Goal: Task Accomplishment & Management: Complete application form

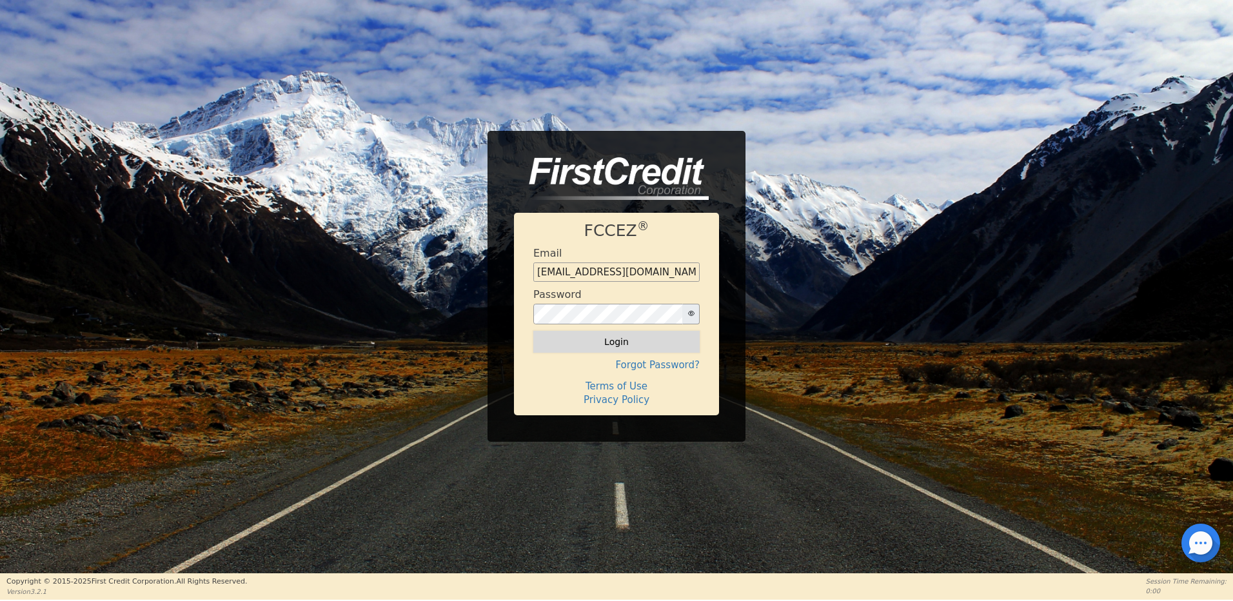
click at [619, 345] on button "Login" at bounding box center [616, 342] width 166 height 22
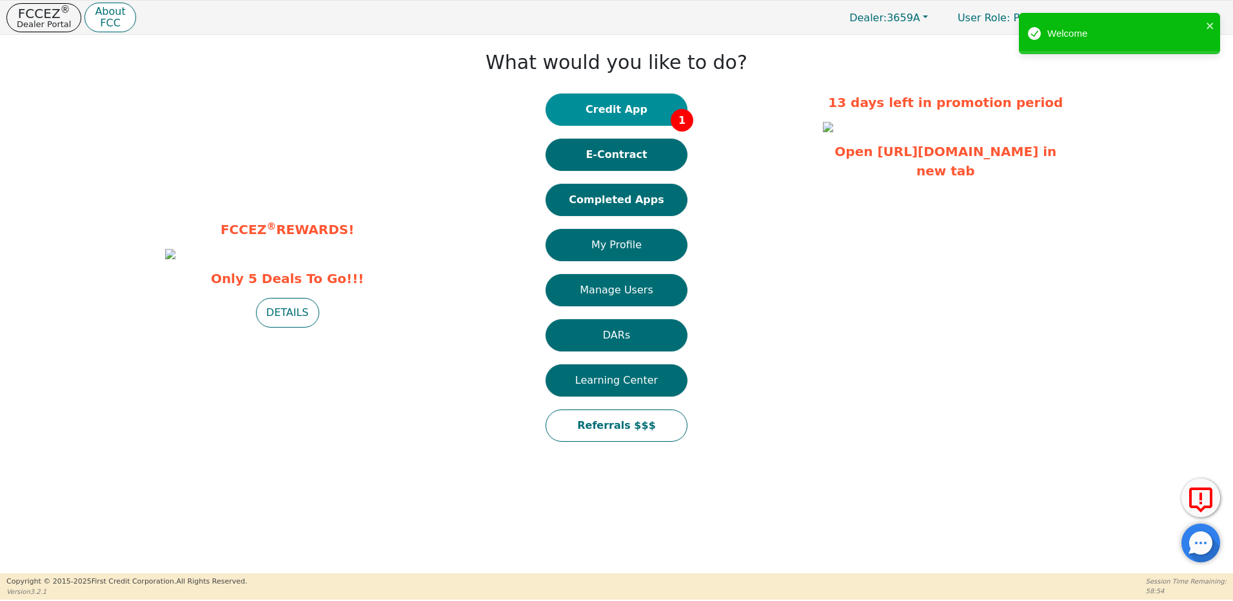
click at [627, 113] on button "Credit App 1" at bounding box center [616, 109] width 142 height 32
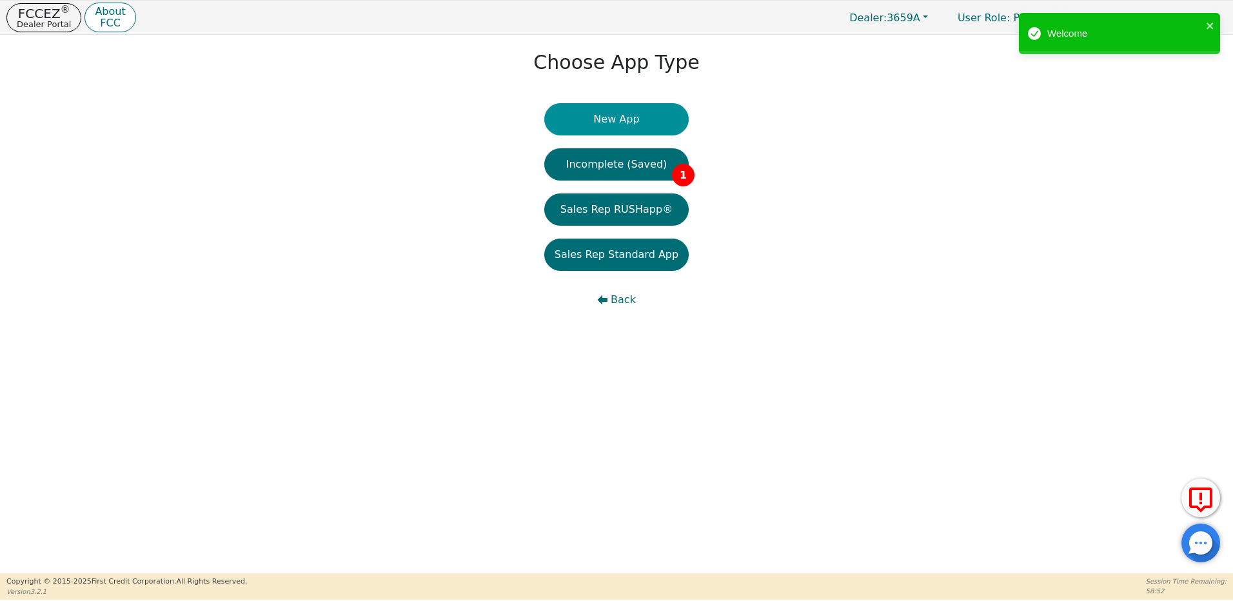
click at [621, 118] on button "New App" at bounding box center [616, 119] width 144 height 32
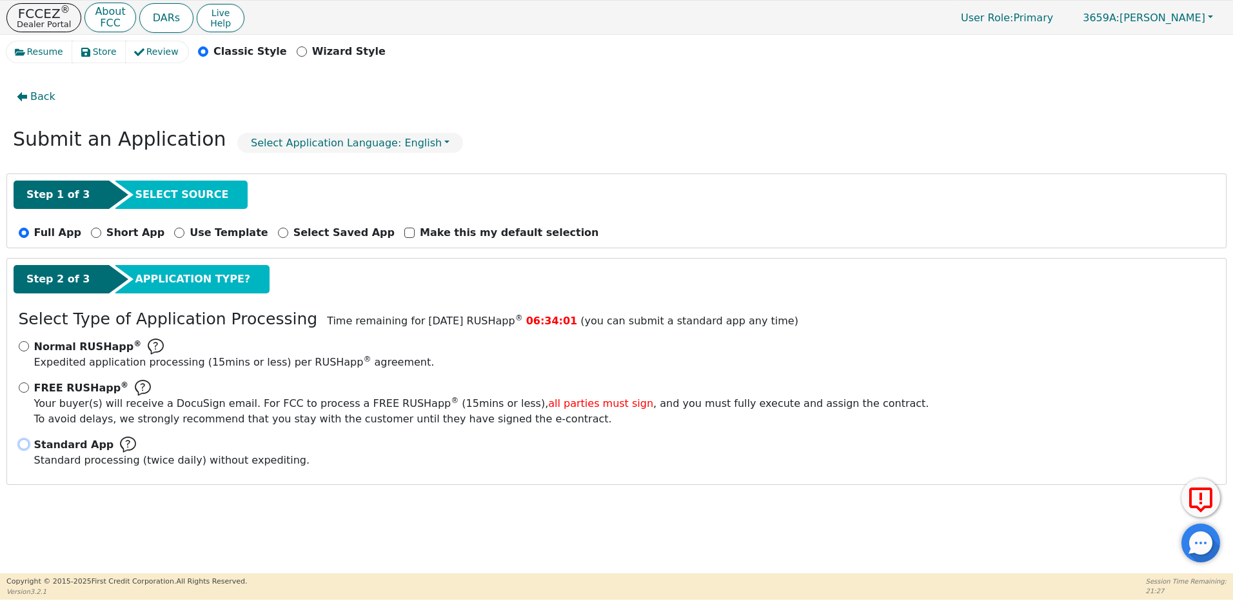
click at [21, 444] on input "Standard App Standard processing (twice daily) without expediting." at bounding box center [24, 444] width 10 height 10
radio input "true"
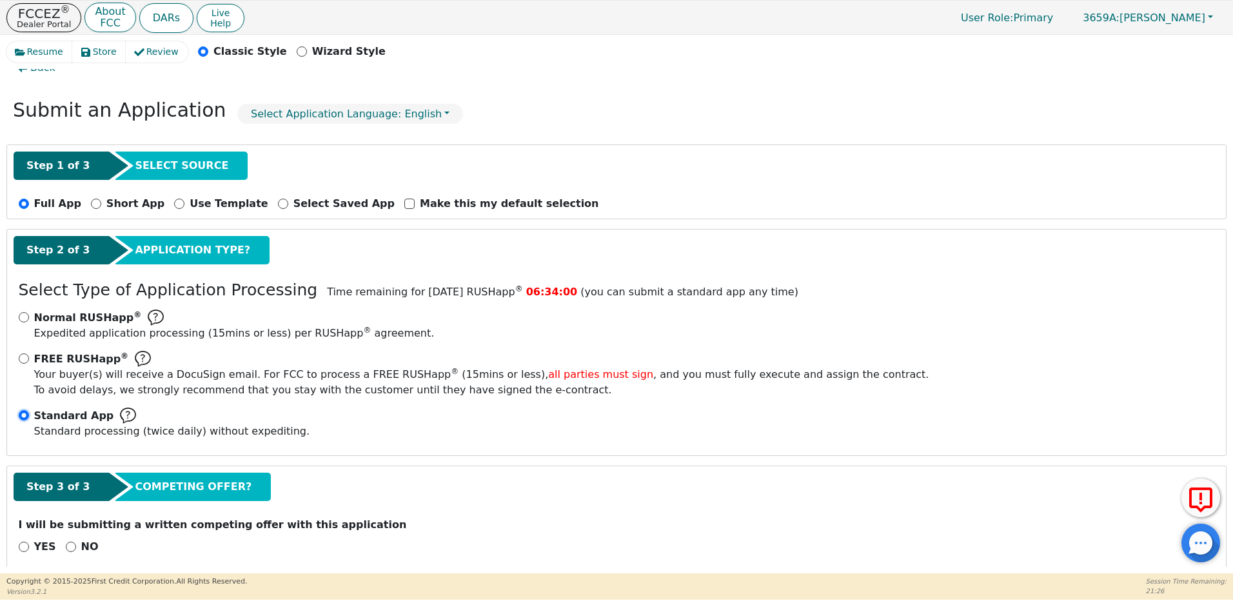
scroll to position [44, 0]
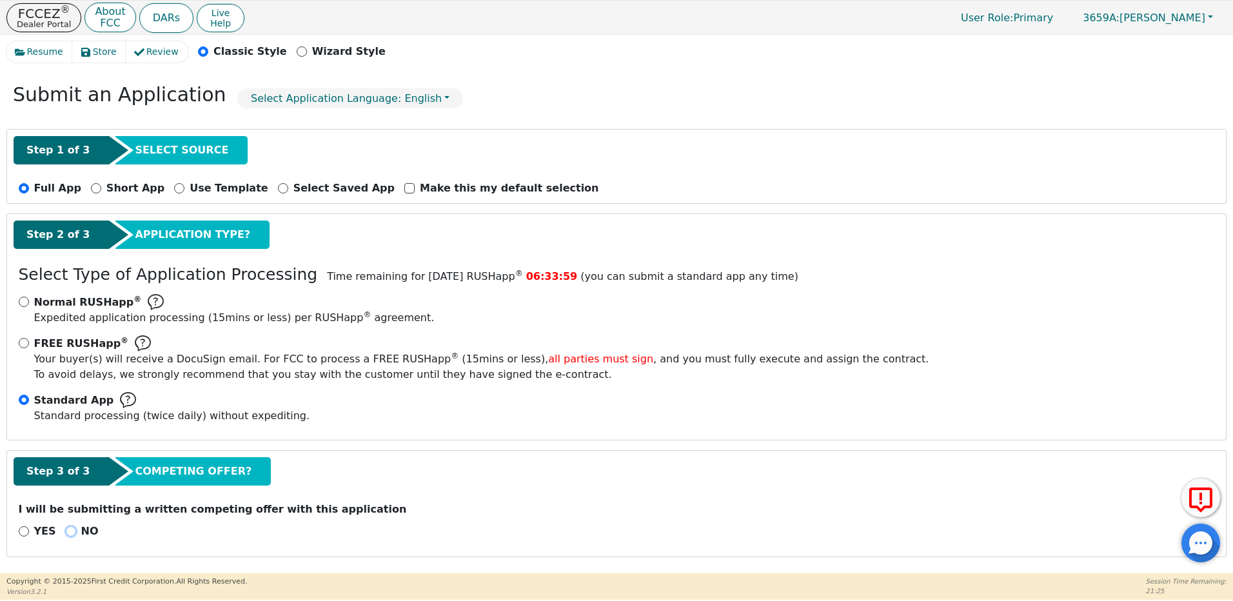
click at [66, 533] on input "NO" at bounding box center [71, 531] width 10 height 10
radio input "true"
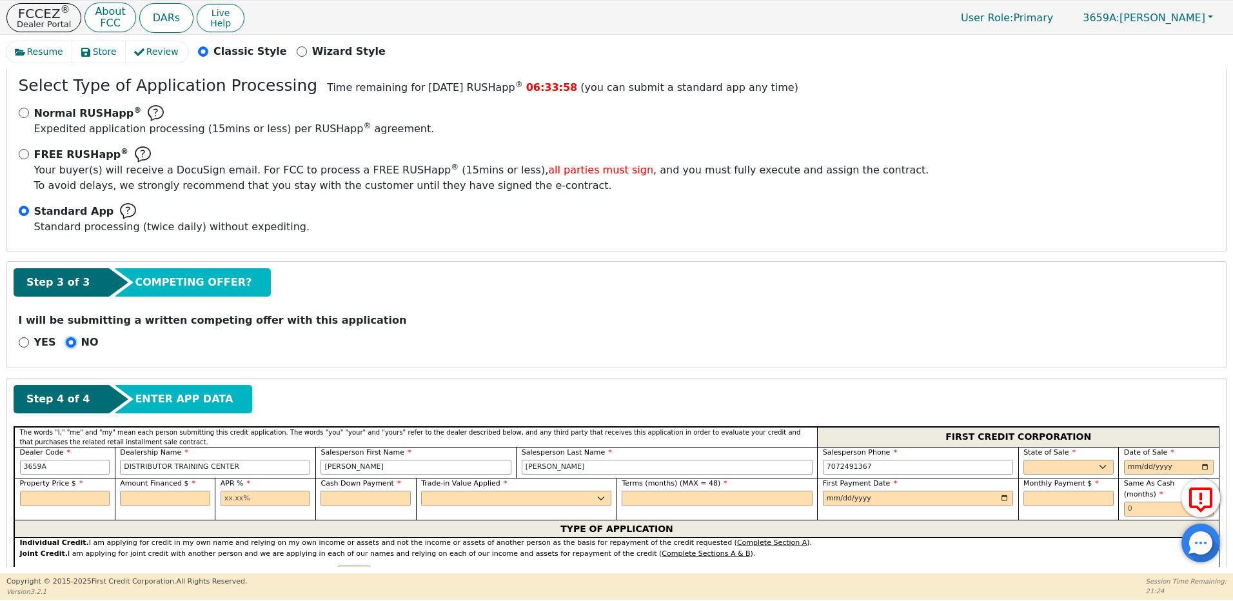
scroll to position [238, 0]
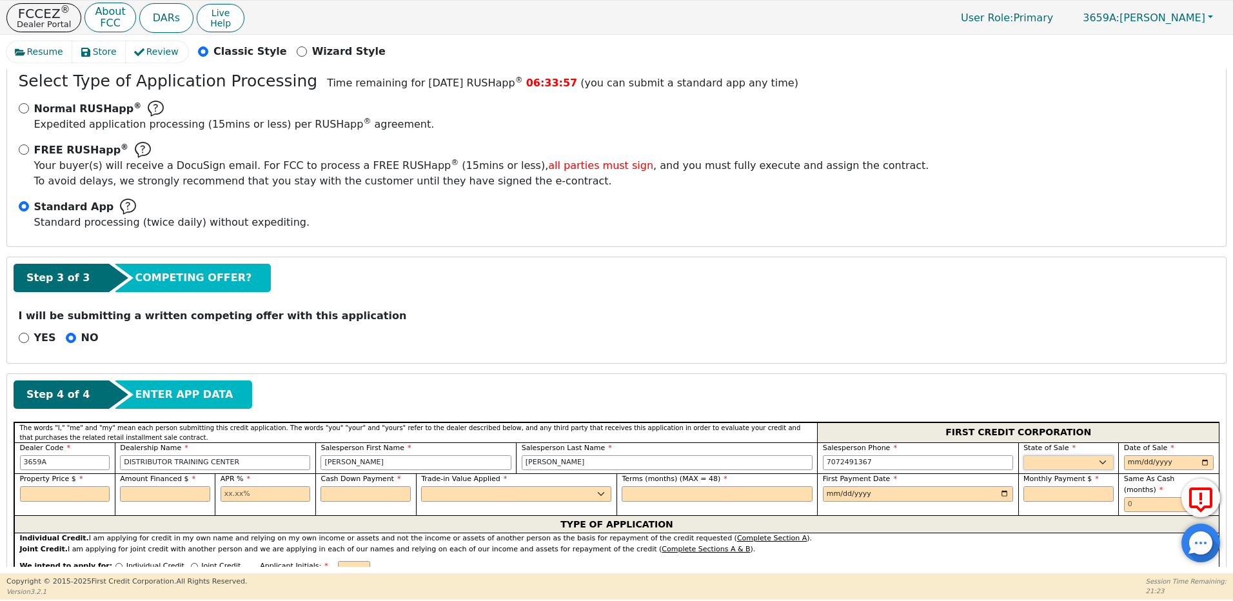
click at [1037, 459] on select "AK AL AR AZ CA CO CT DC DE FL [GEOGRAPHIC_DATA] HI IA ID IL IN KS [GEOGRAPHIC_D…" at bounding box center [1068, 462] width 90 height 15
select select "NM"
click at [1023, 455] on select "AK AL AR AZ CA CO CT DC DE FL [GEOGRAPHIC_DATA] HI IA ID IL IN KS [GEOGRAPHIC_D…" at bounding box center [1068, 462] width 90 height 15
click at [1128, 462] on input "date" at bounding box center [1169, 462] width 90 height 15
type input "[PHONE_NUMBER]"
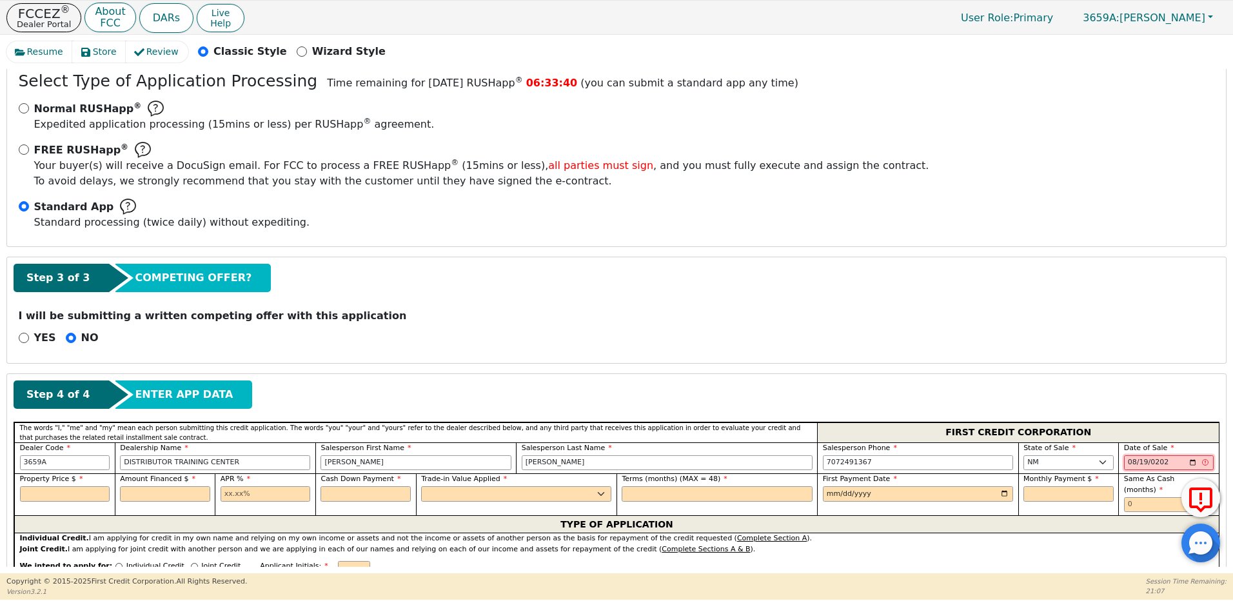
type input "[DATE]"
click at [83, 493] on input "text" at bounding box center [65, 493] width 90 height 15
type input "2910.00"
type input "25.98"
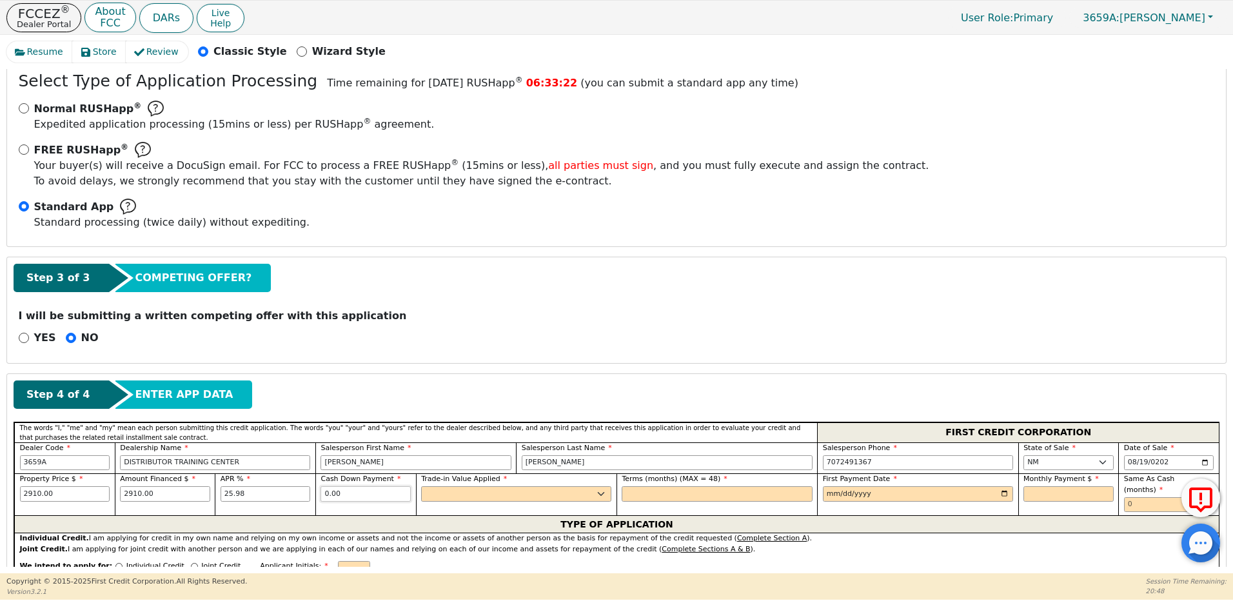
type input "0.00"
click at [444, 495] on select "Yes No" at bounding box center [516, 493] width 190 height 15
select select "y"
click at [421, 486] on select "Yes No" at bounding box center [516, 493] width 190 height 15
click at [667, 493] on input "text" at bounding box center [717, 493] width 190 height 15
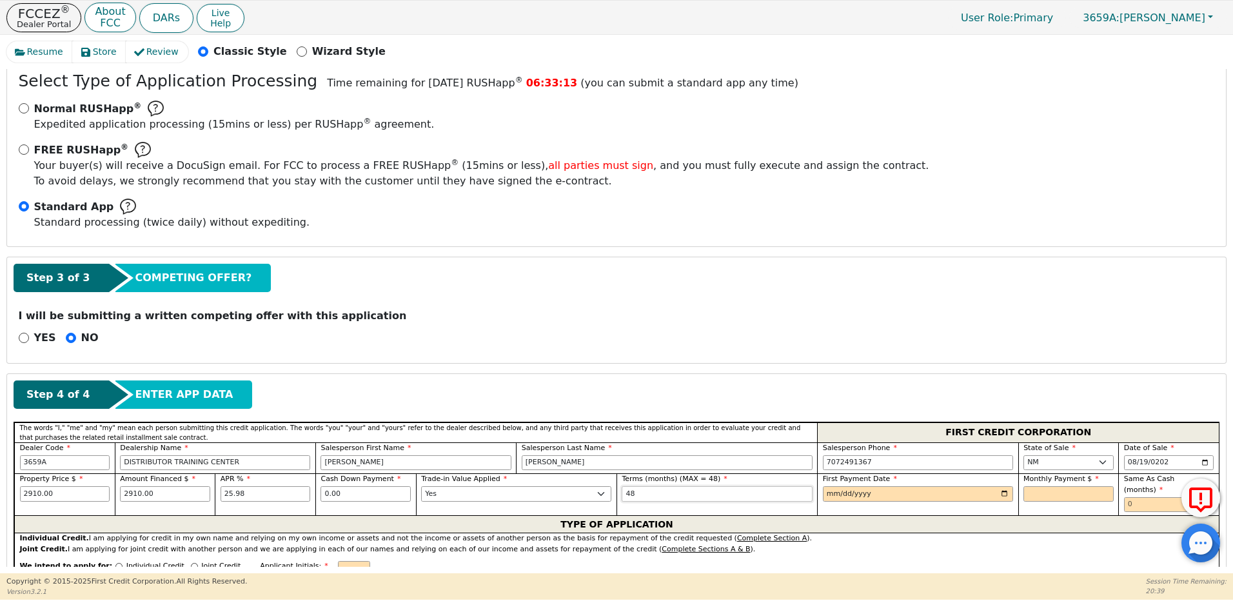
type input "48"
type input "[DATE]"
drag, startPoint x: 249, startPoint y: 492, endPoint x: 204, endPoint y: 495, distance: 44.6
click at [204, 495] on div "Property Price $ 2910.00 Amount Financed $ 2910.00 APR % 25.98 Cash Down Paymen…" at bounding box center [616, 494] width 1204 height 42
type input "21.98"
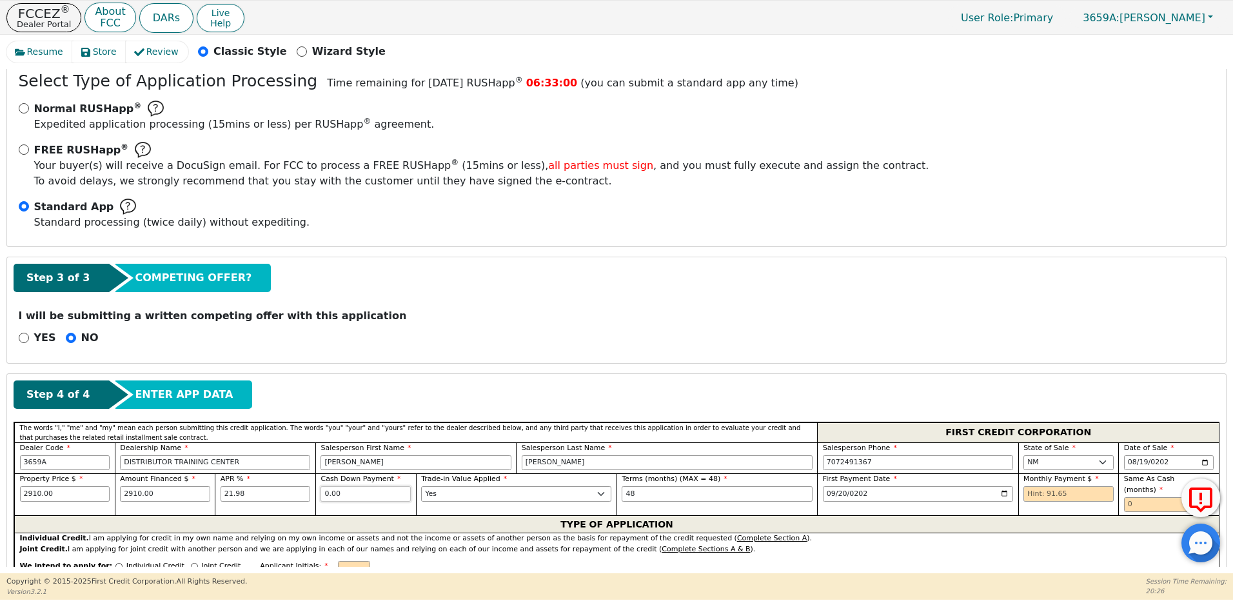
click at [378, 488] on input "0.00" at bounding box center [365, 493] width 90 height 15
click at [1040, 494] on input "text" at bounding box center [1068, 493] width 90 height 15
type input "91.65"
click at [1132, 497] on input "text" at bounding box center [1169, 504] width 90 height 15
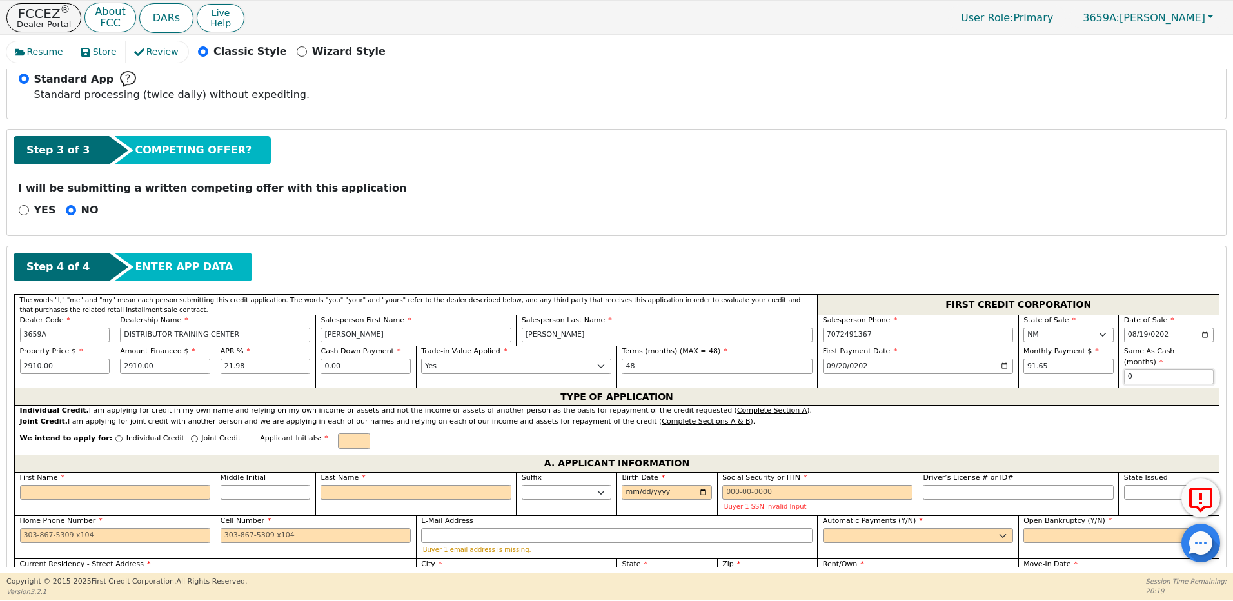
scroll to position [367, 0]
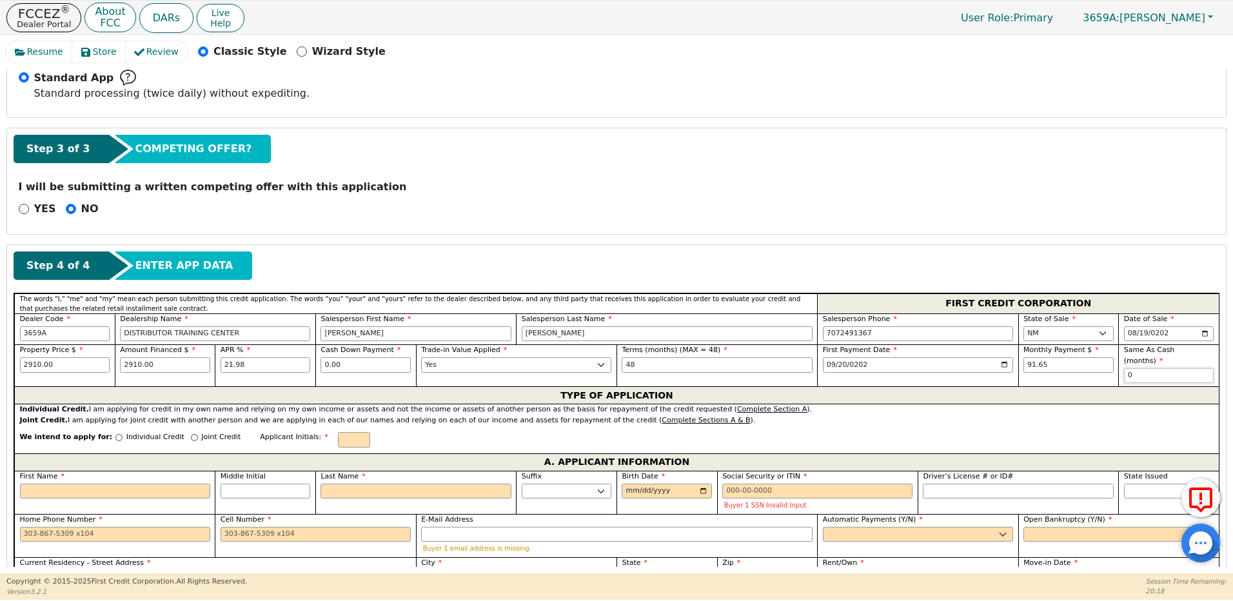
type input "0"
click at [115, 434] on input "Individual Credit" at bounding box center [118, 437] width 7 height 7
radio input "true"
click at [63, 484] on input "First Name" at bounding box center [115, 491] width 190 height 15
type input "J"
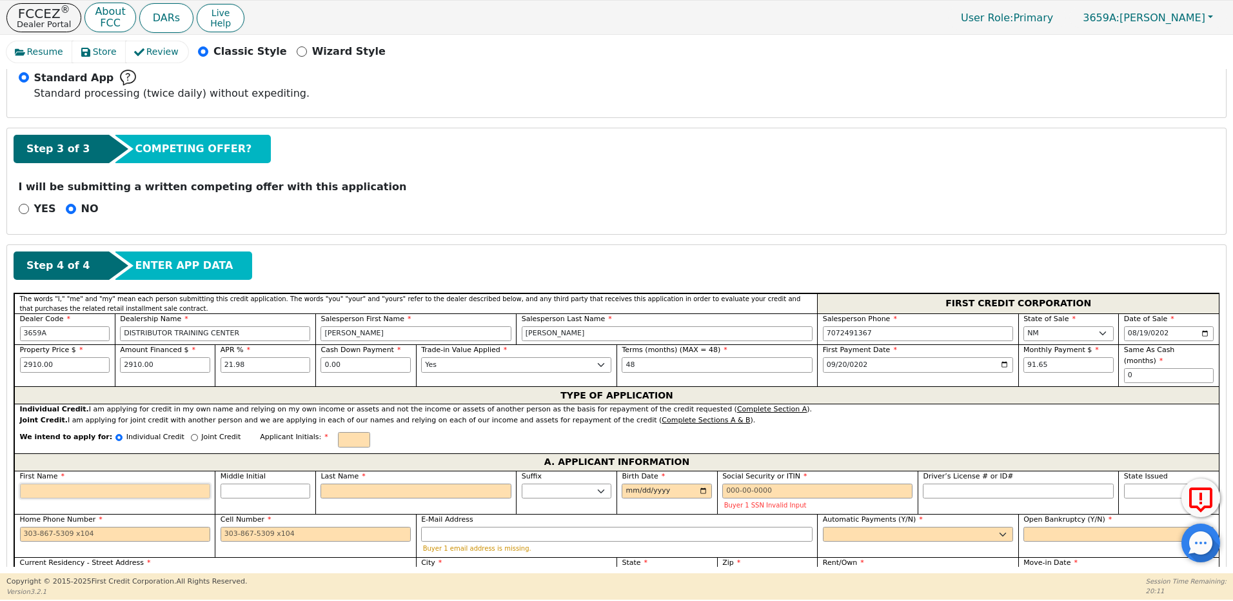
type input "J"
type input "Jo"
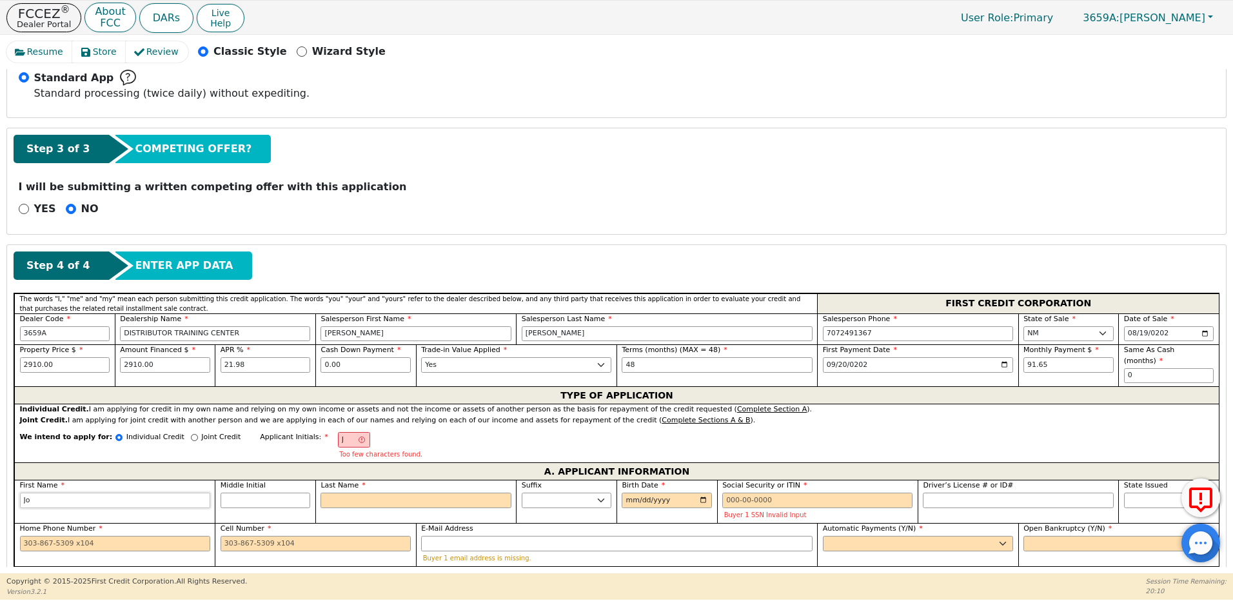
type input "Joh"
type input "[PERSON_NAME]"
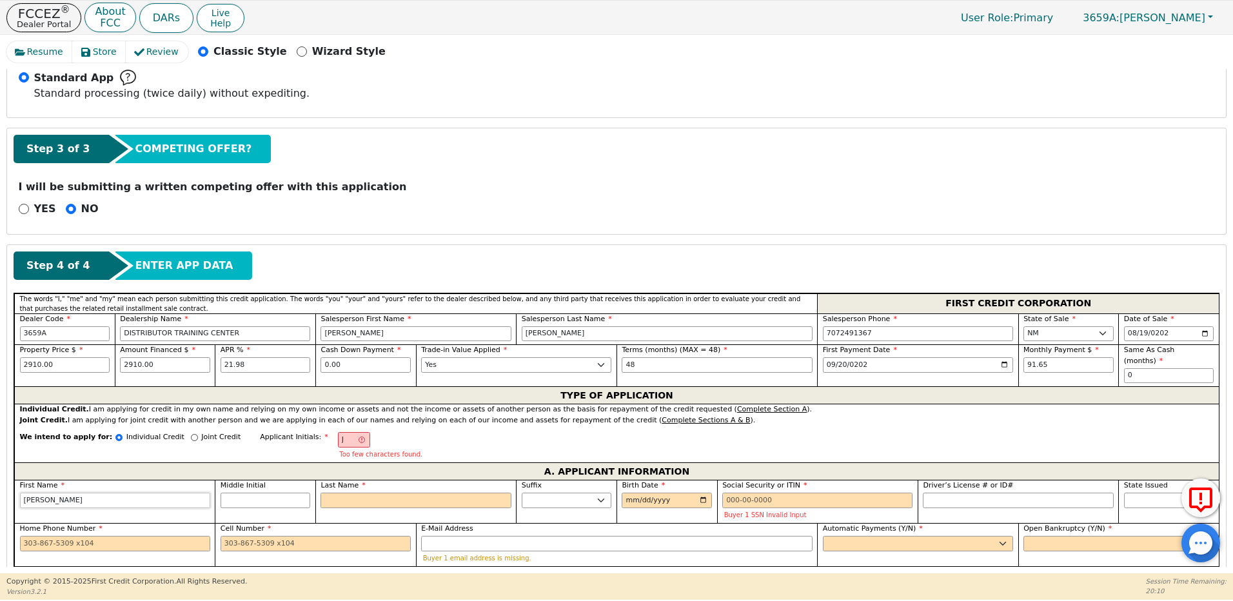
type input "[PERSON_NAME]"
type input "JF"
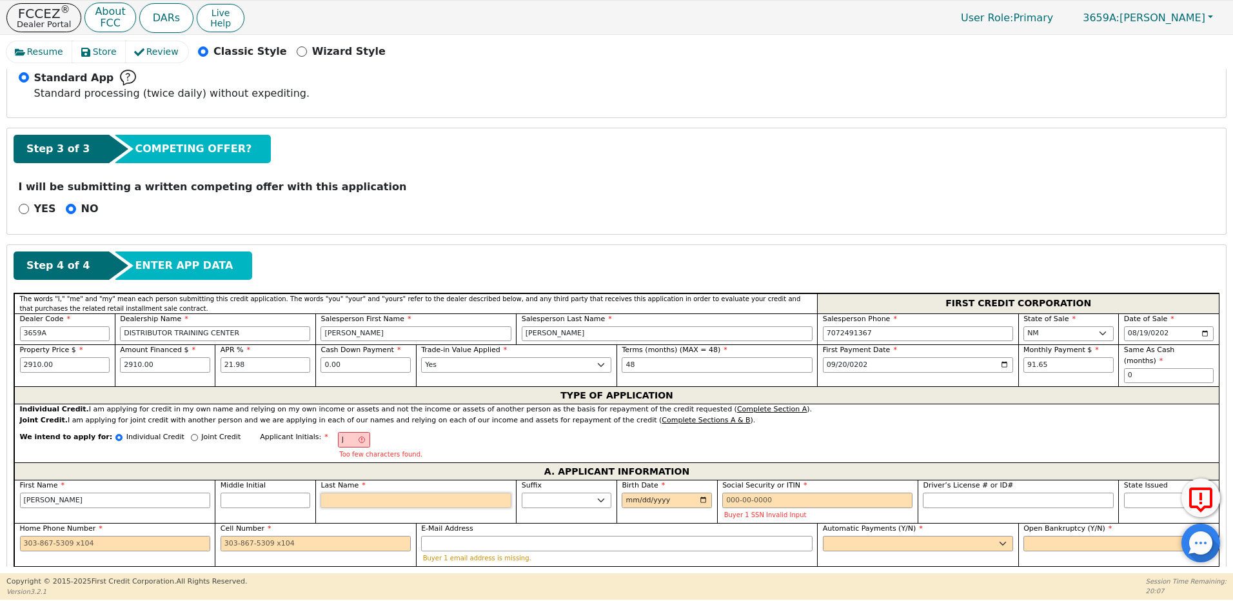
type input "F"
type input "[PERSON_NAME]"
type input "Fr"
type input "[PERSON_NAME]"
type input "Fra"
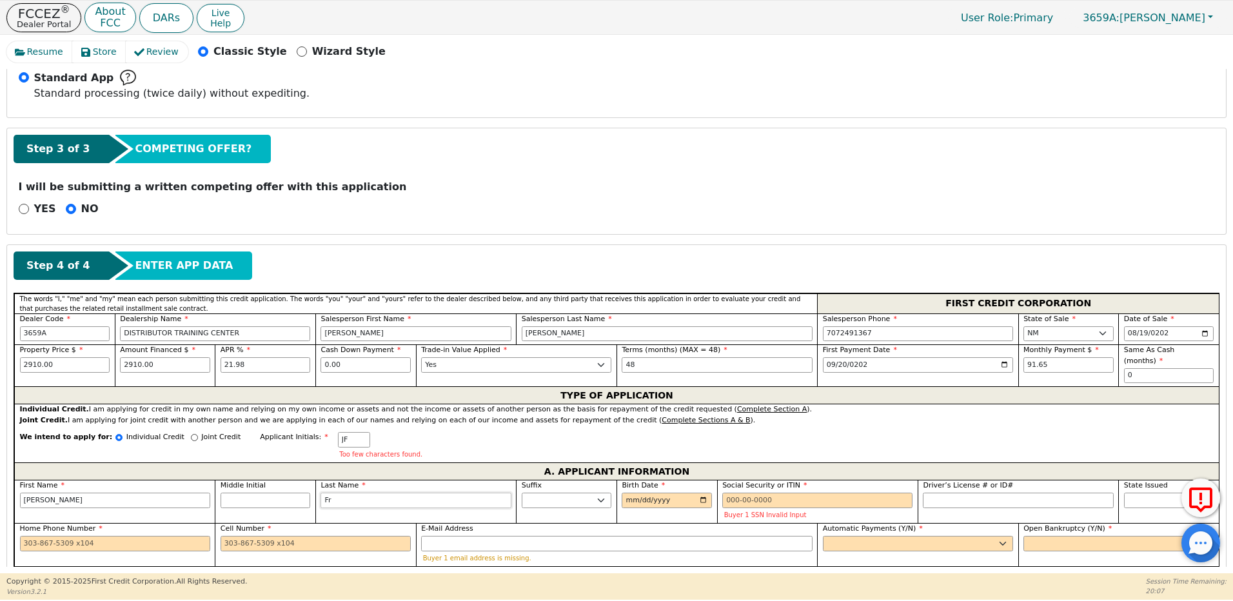
type input "[PERSON_NAME]"
type input "[PERSON_NAME] [PERSON_NAME]"
type input "Franc"
type input "[PERSON_NAME]"
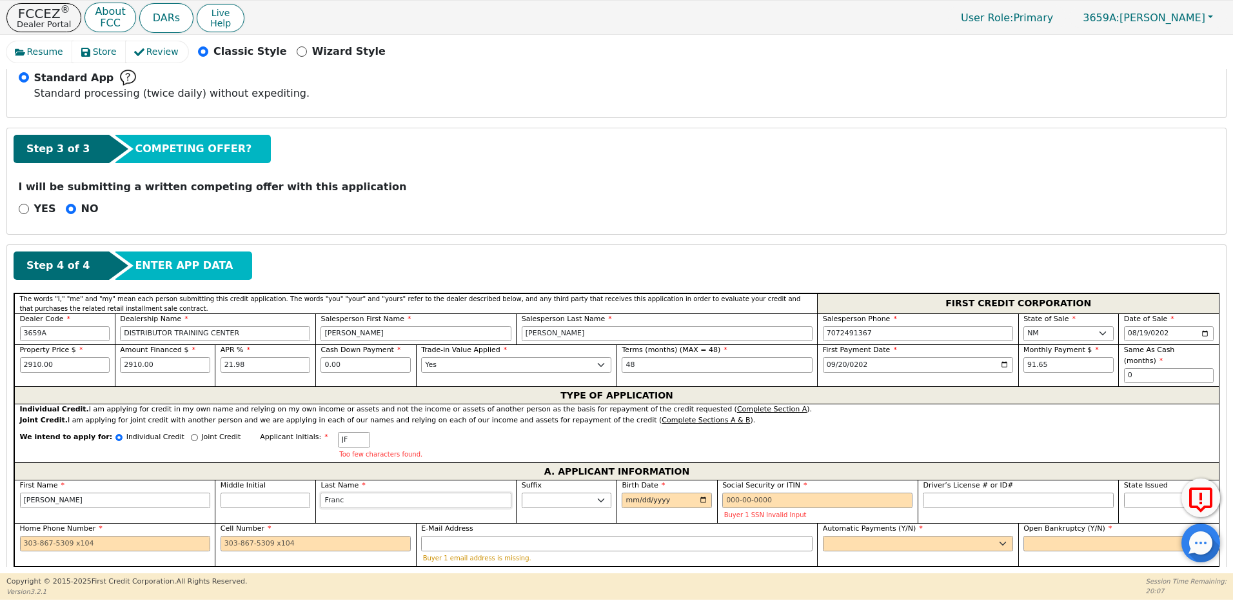
type input "[PERSON_NAME]"
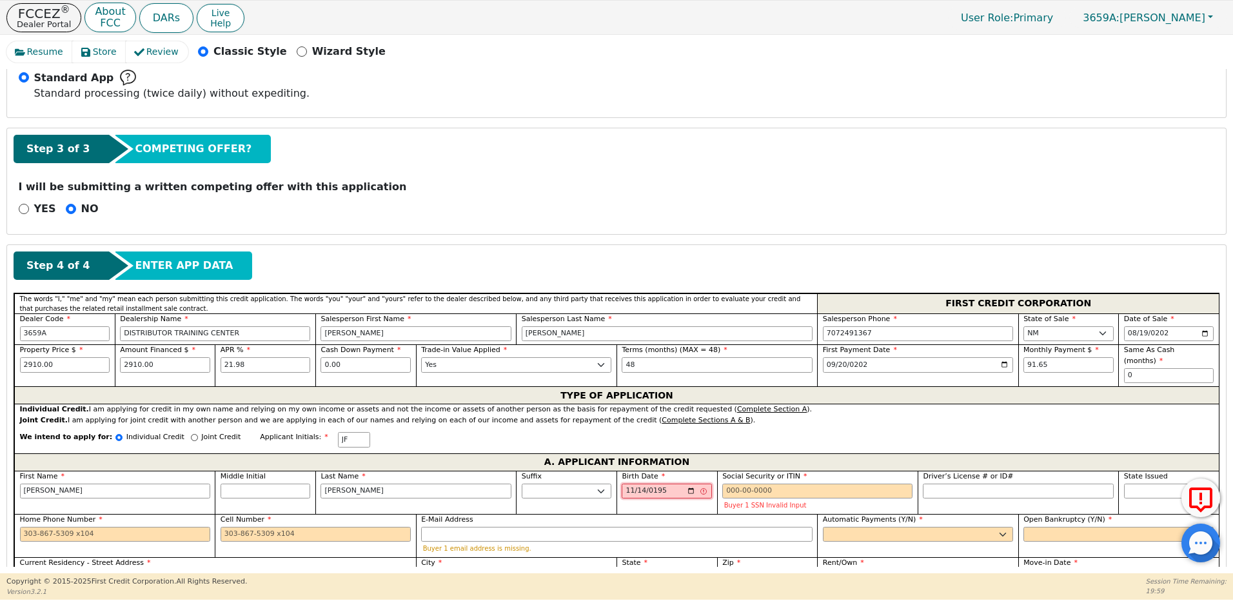
type input "[DATE]"
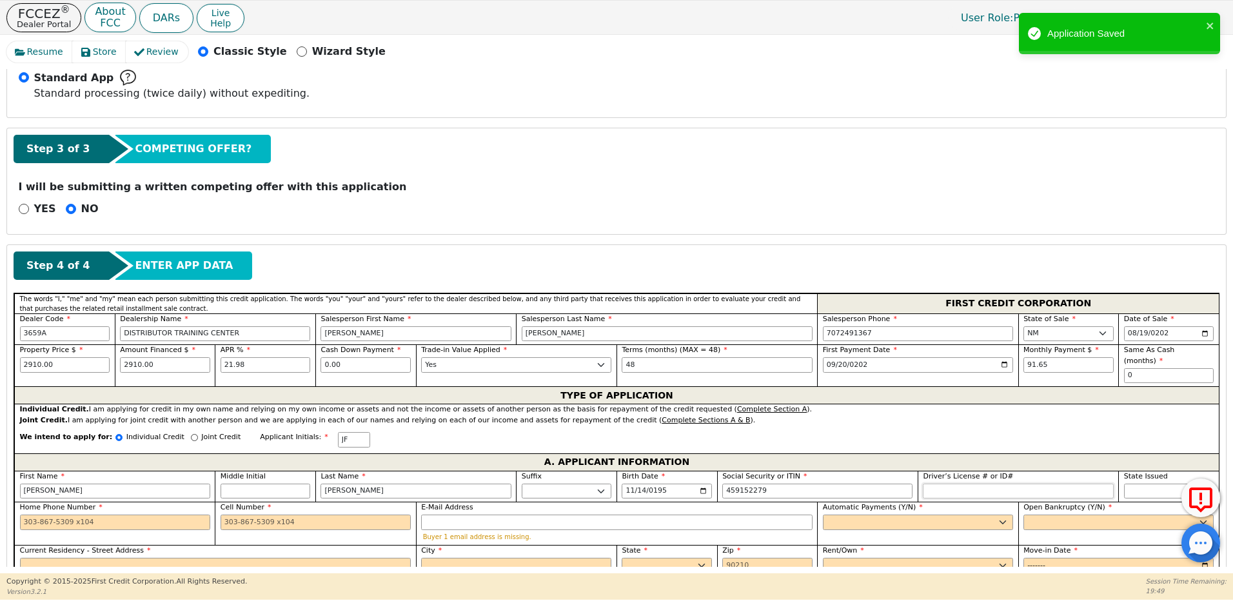
type input "***-**-2279"
click at [970, 484] on input "Driver’s License # or ID#" at bounding box center [1018, 491] width 190 height 15
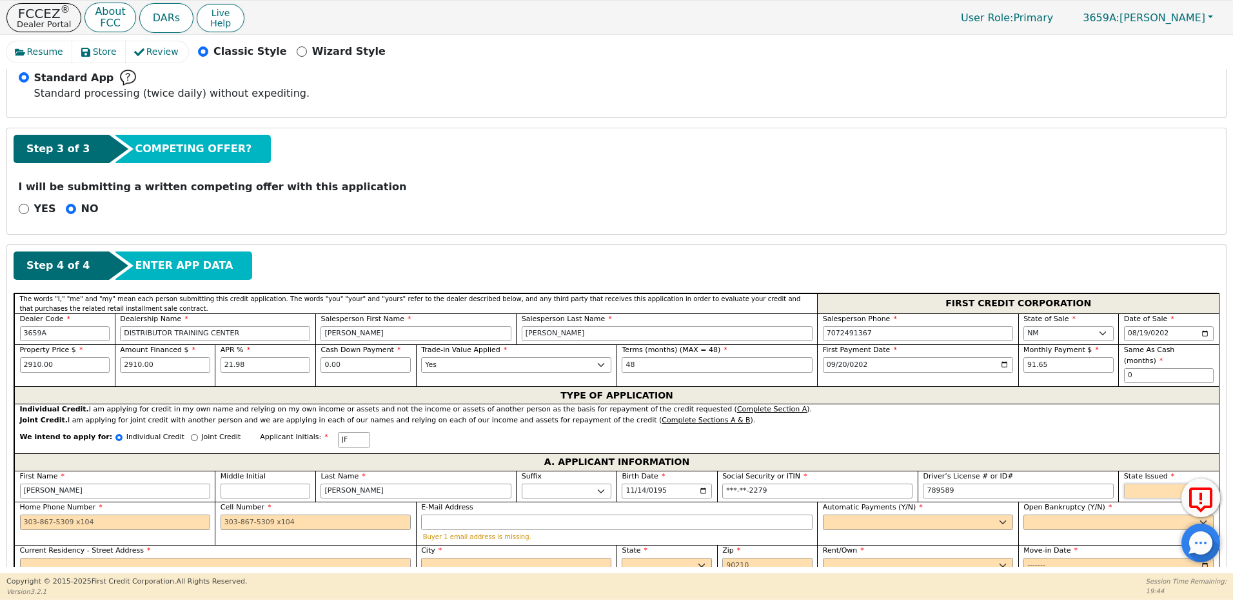
type input "******"
click at [1143, 484] on select "AK AL AR AZ CA CO CT DC DE FL [GEOGRAPHIC_DATA] HI IA ID IL IN KS [GEOGRAPHIC_D…" at bounding box center [1169, 491] width 90 height 15
select select "NM"
click at [1124, 484] on select "AK AL AR AZ CA CO CT DC DE FL [GEOGRAPHIC_DATA] HI IA ID IL IN KS [GEOGRAPHIC_D…" at bounding box center [1169, 491] width 90 height 15
click at [98, 514] on input "Home Phone Number" at bounding box center [115, 521] width 190 height 15
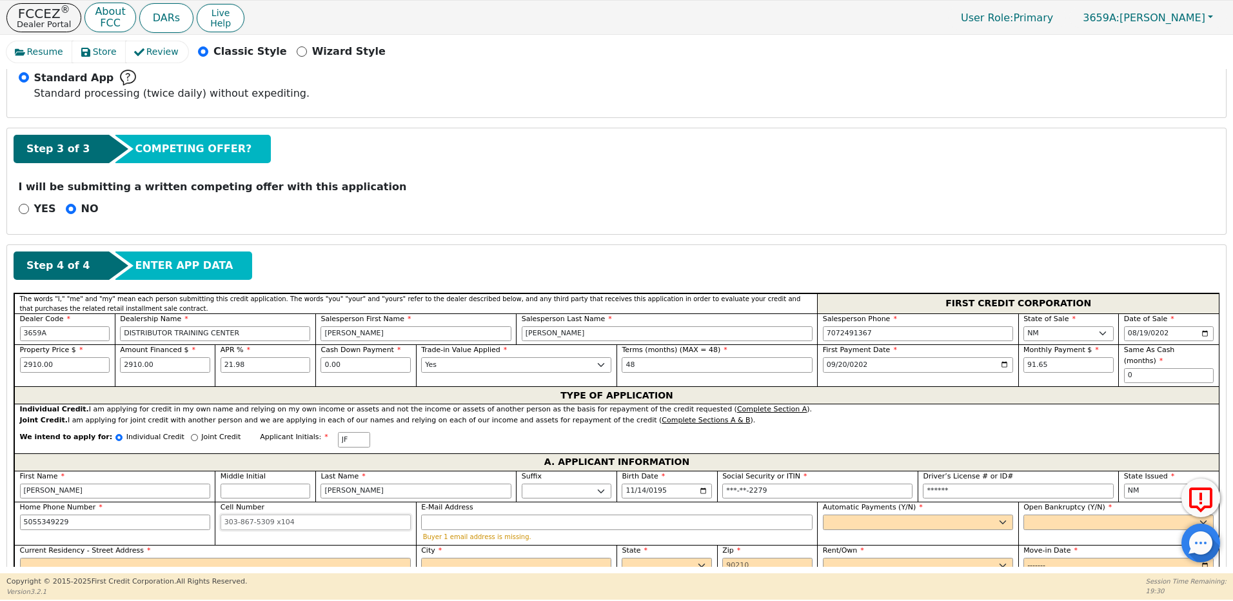
type input "[PHONE_NUMBER]"
click at [823, 514] on select "Yes No" at bounding box center [918, 521] width 190 height 15
select select "y"
click at [823, 514] on select "Yes No" at bounding box center [918, 521] width 190 height 15
type input "[PERSON_NAME]"
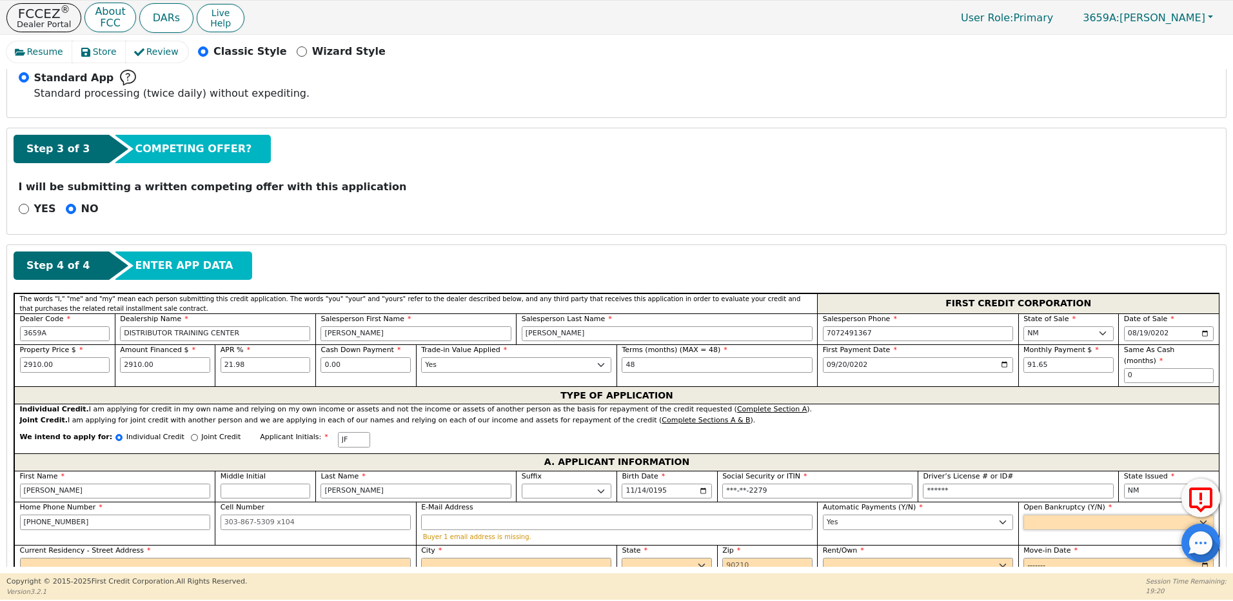
click at [1041, 514] on select "Yes No" at bounding box center [1118, 521] width 190 height 15
select select "n"
click at [1023, 514] on select "Yes No" at bounding box center [1118, 521] width 190 height 15
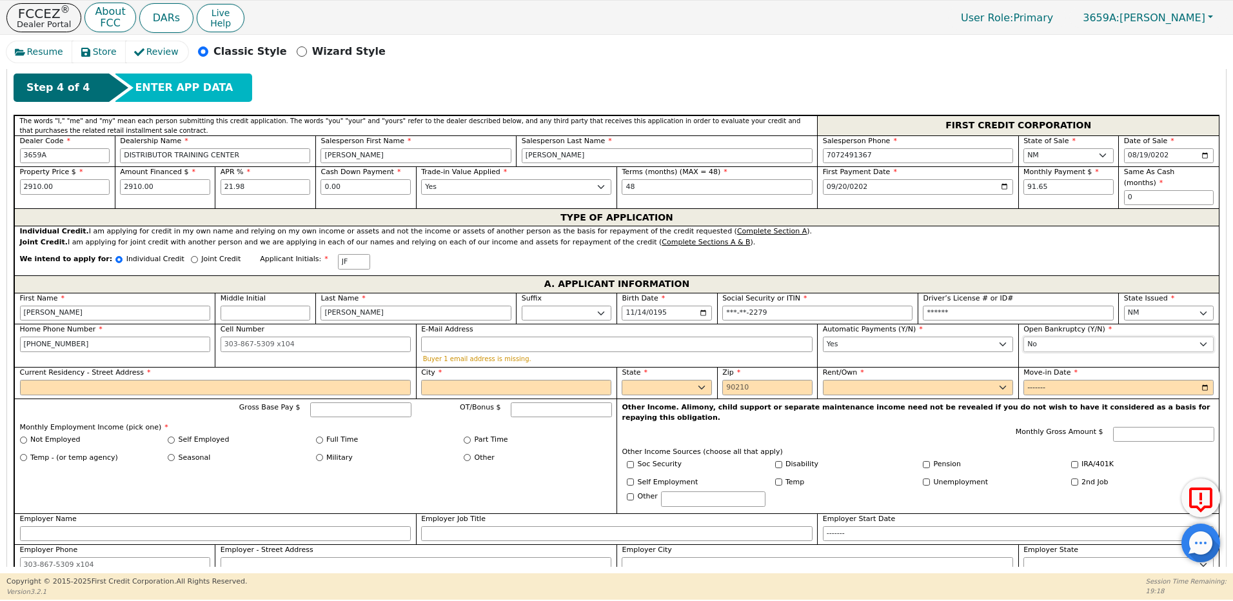
scroll to position [560, 0]
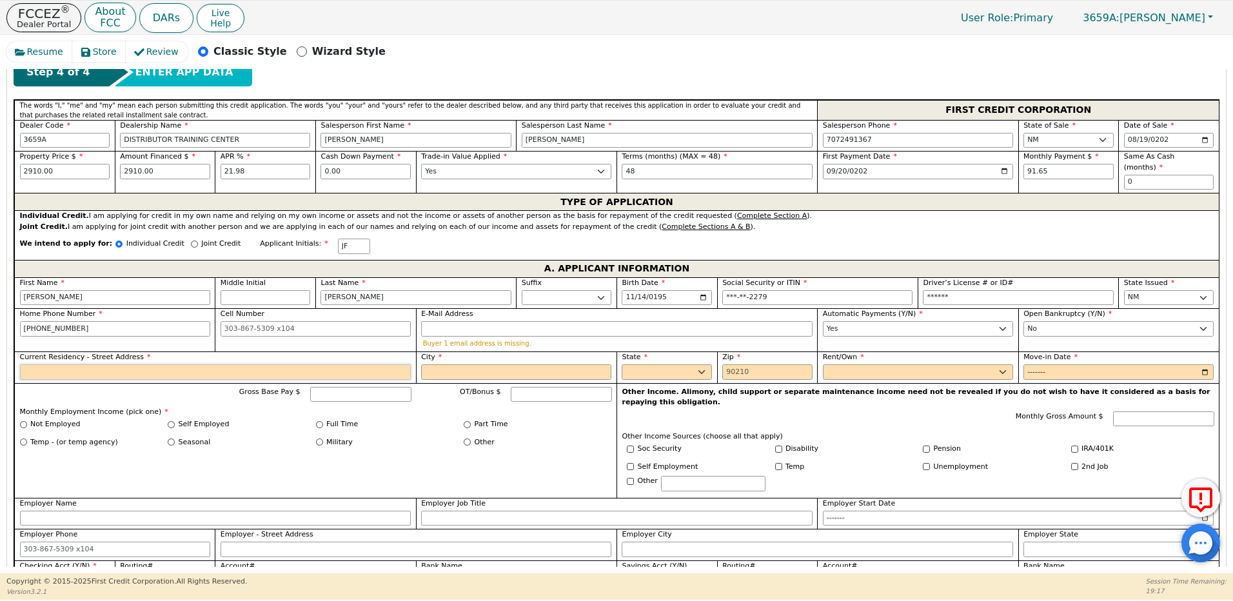
click at [132, 364] on input "Current Residency - Street Address" at bounding box center [215, 371] width 391 height 15
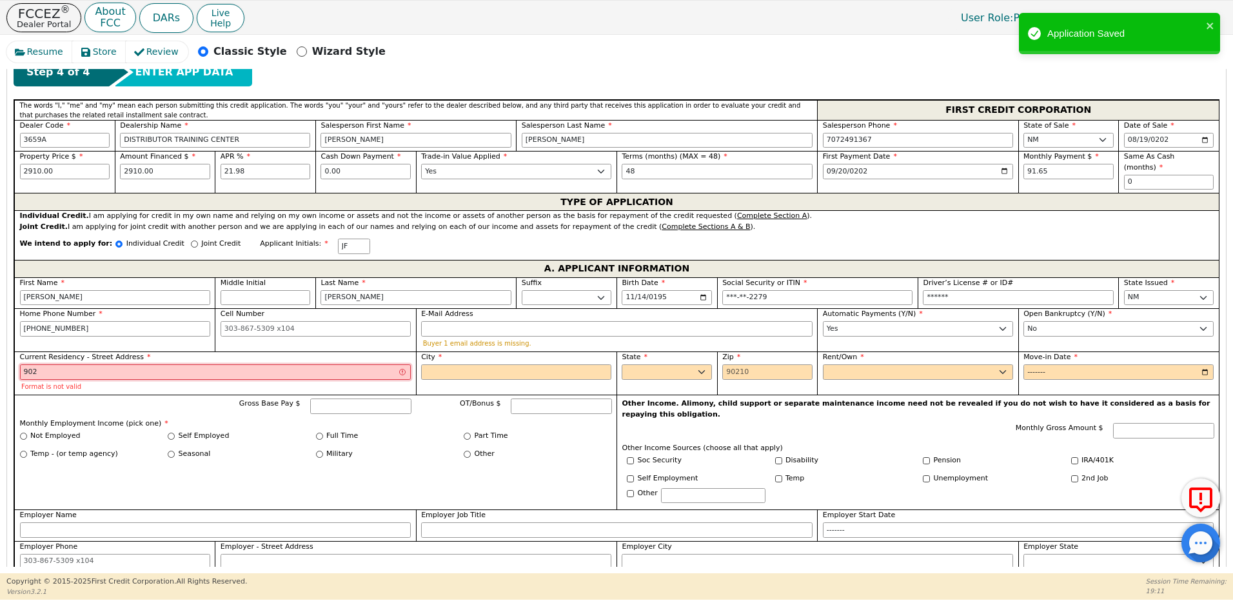
type input "[STREET_ADDRESS]"
type input "87107"
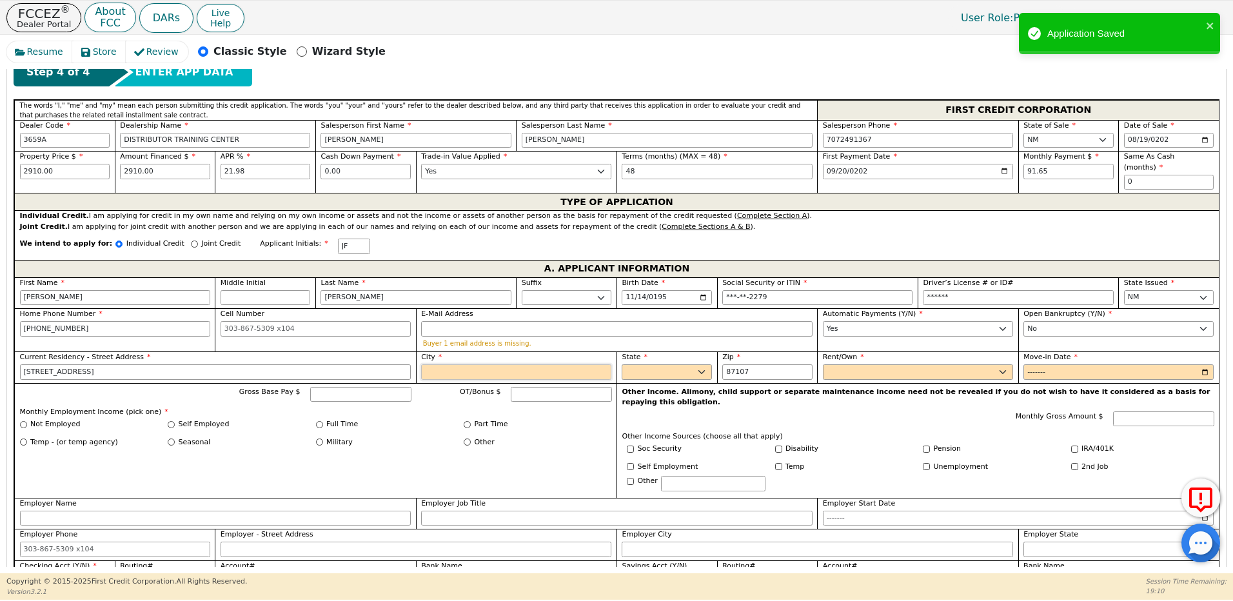
click at [431, 364] on input "City" at bounding box center [516, 371] width 190 height 15
type input "[GEOGRAPHIC_DATA]"
click at [631, 364] on select "AK AL AR AZ CA CO CT DC DE FL [GEOGRAPHIC_DATA] HI IA ID IL IN KS [GEOGRAPHIC_D…" at bounding box center [667, 371] width 90 height 15
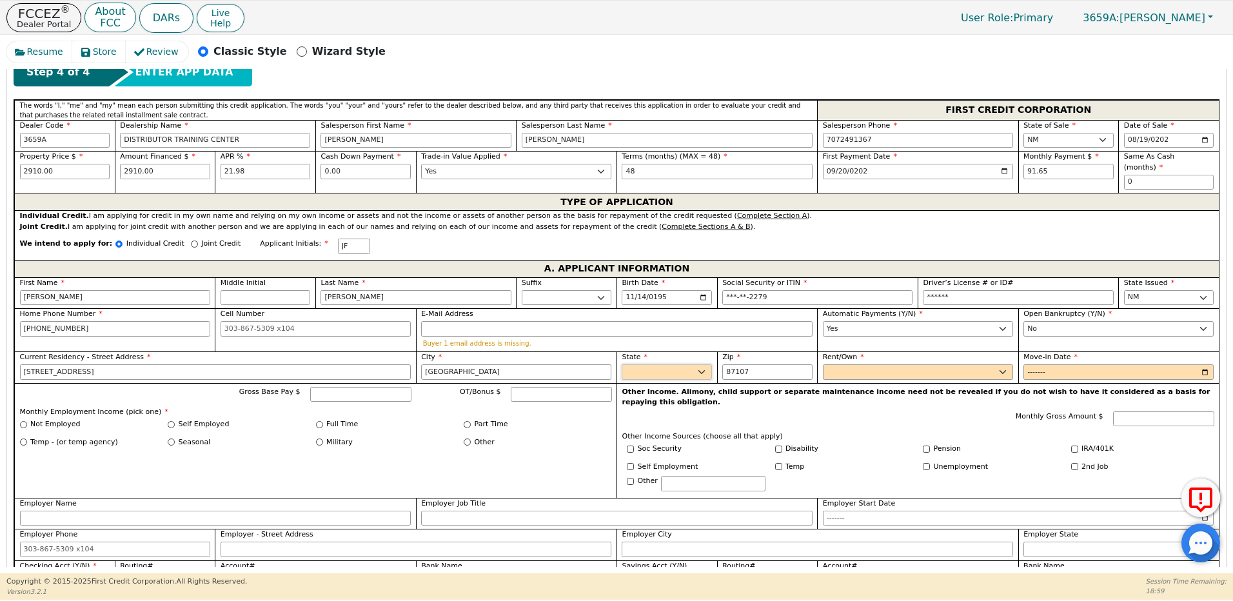
select select "NM"
click at [622, 364] on select "AK AL AR AZ CA CO CT DC DE FL [GEOGRAPHIC_DATA] HI IA ID IL IN KS [GEOGRAPHIC_D…" at bounding box center [667, 371] width 90 height 15
click at [827, 364] on select "Rent Own" at bounding box center [918, 371] width 190 height 15
select select "Own"
click at [823, 364] on select "Rent Own" at bounding box center [918, 371] width 190 height 15
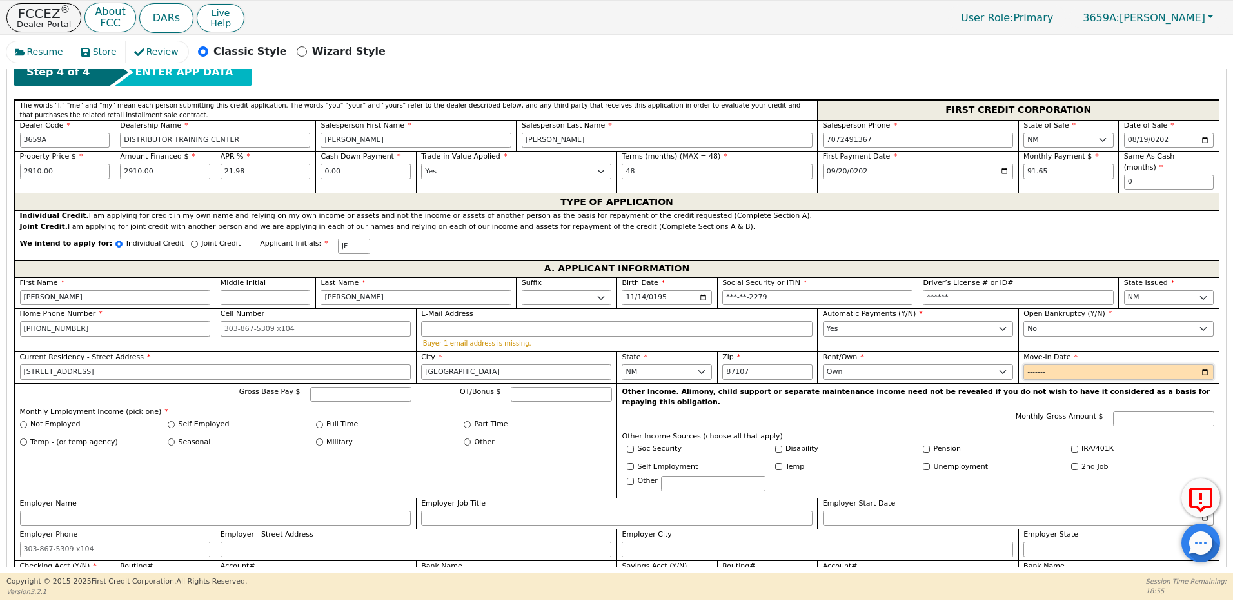
click at [1035, 364] on input "Move-in Date" at bounding box center [1118, 371] width 190 height 15
click at [1060, 364] on input "Move-in Date" at bounding box center [1118, 371] width 190 height 15
click at [1055, 364] on input "Move-in Date" at bounding box center [1118, 371] width 190 height 15
type input "1998-08"
click at [396, 387] on input "Gross Base Pay $" at bounding box center [360, 394] width 101 height 15
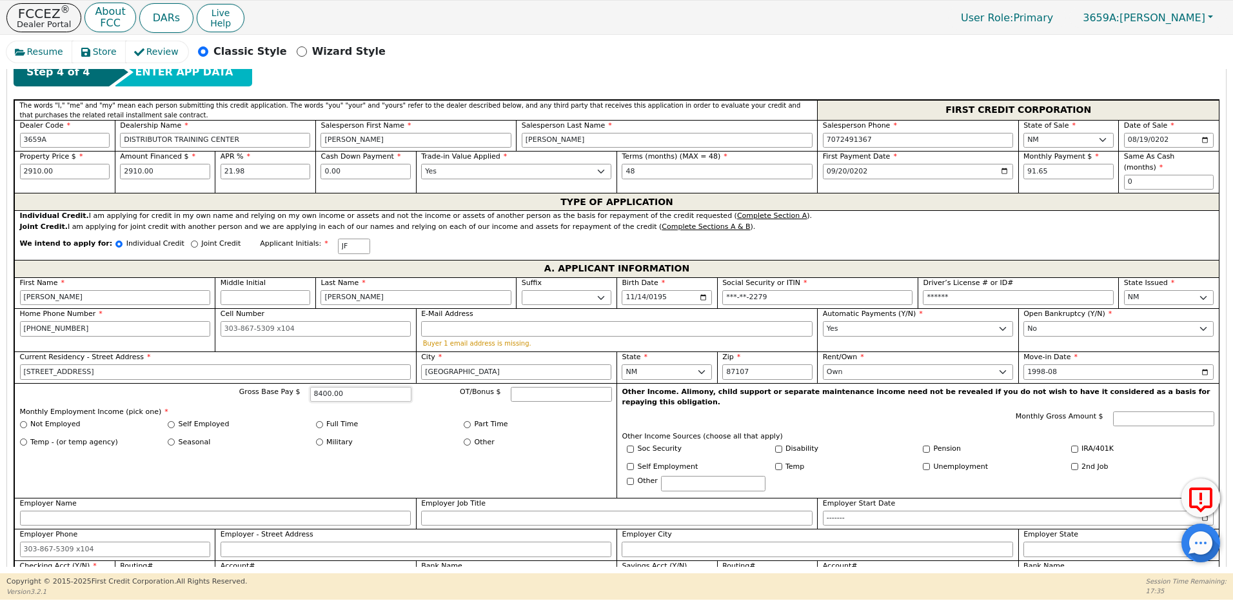
scroll to position [689, 0]
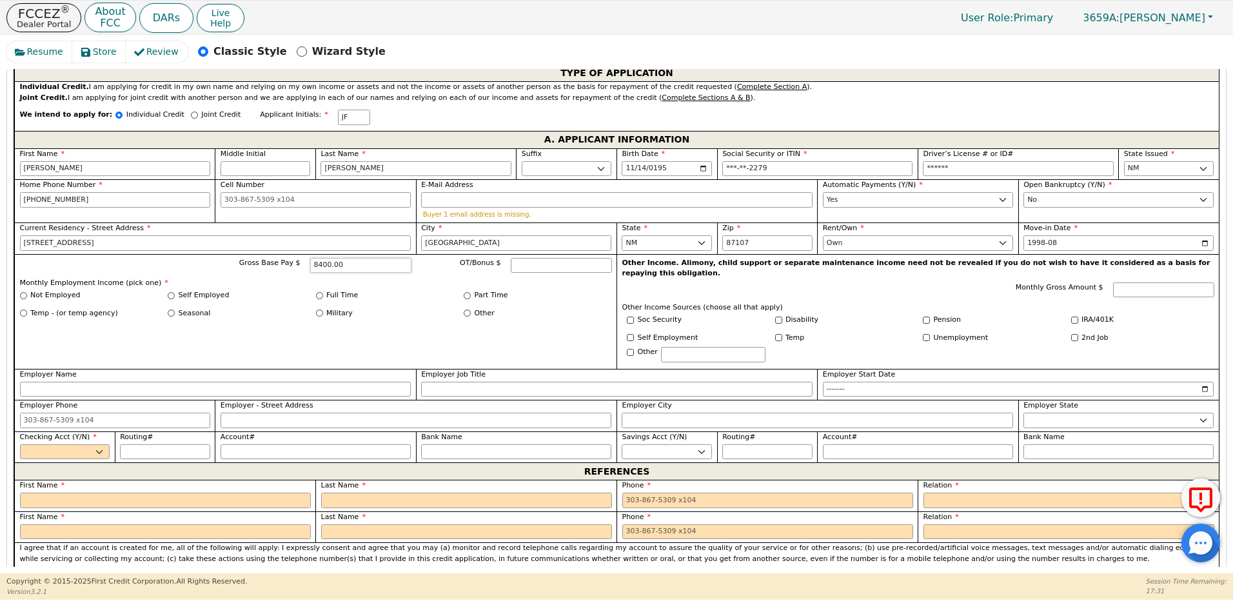
type input "8400.00"
click at [316, 292] on input "Full Time" at bounding box center [319, 295] width 7 height 7
radio input "true"
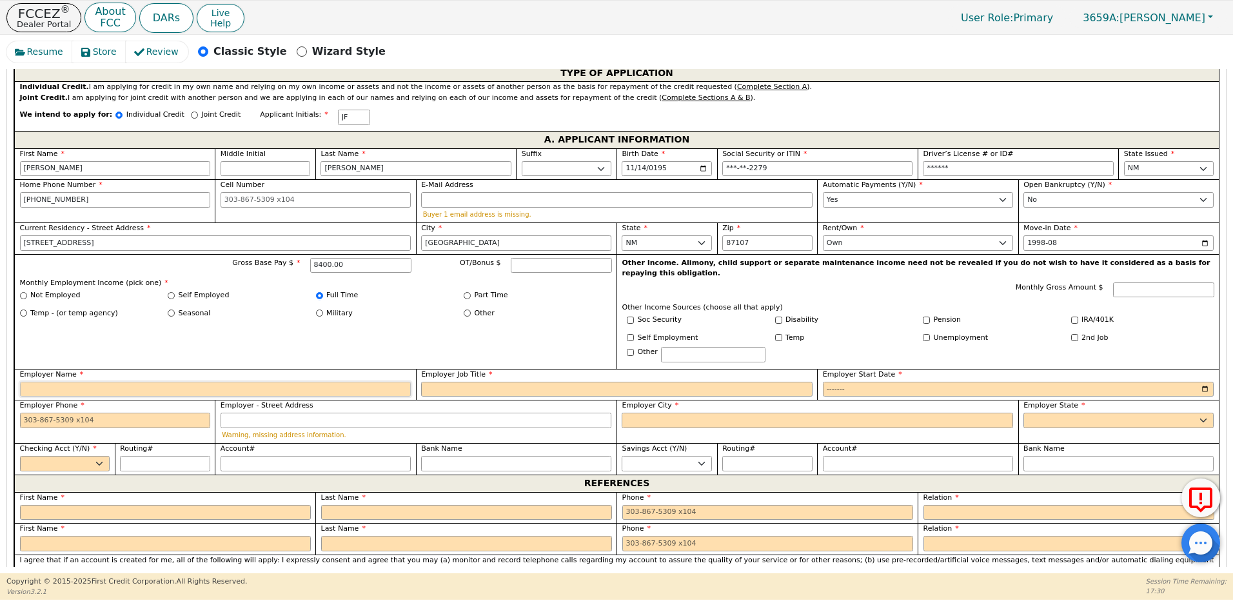
click at [84, 382] on input "Employer Name" at bounding box center [215, 389] width 391 height 15
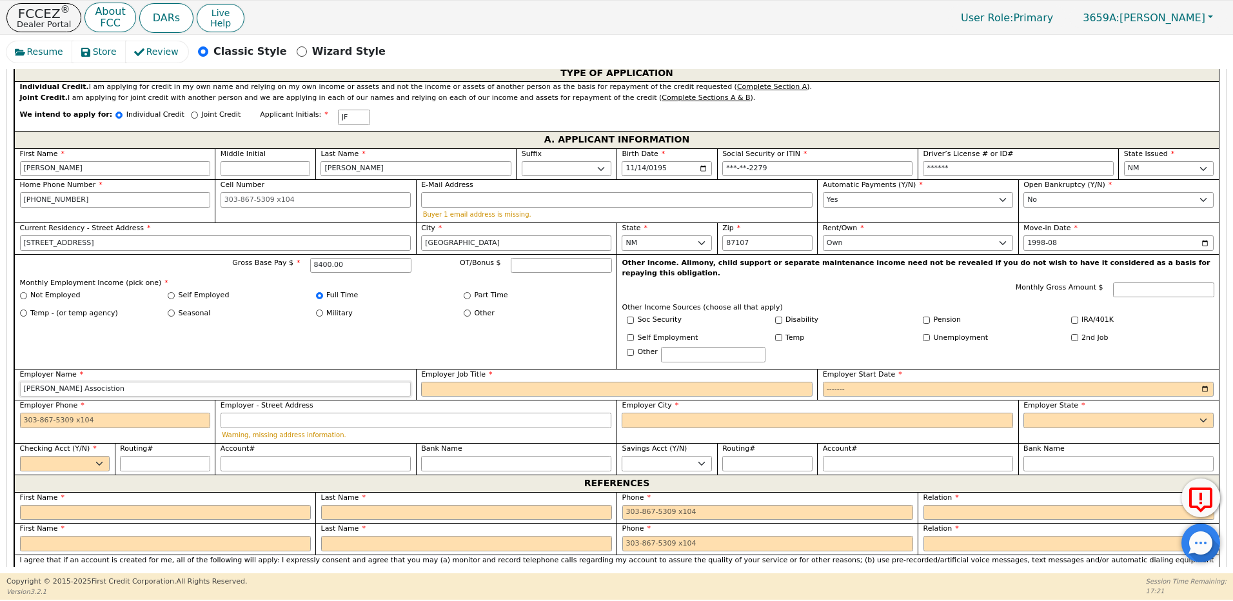
type input "[PERSON_NAME] Associstion"
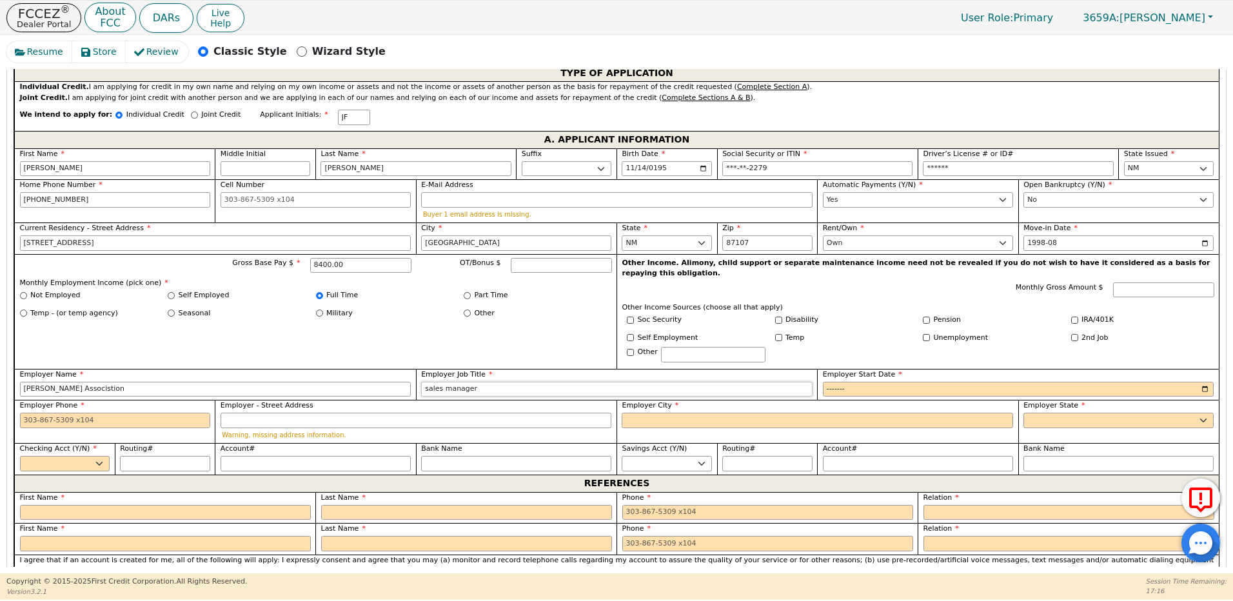
type input "sales manager"
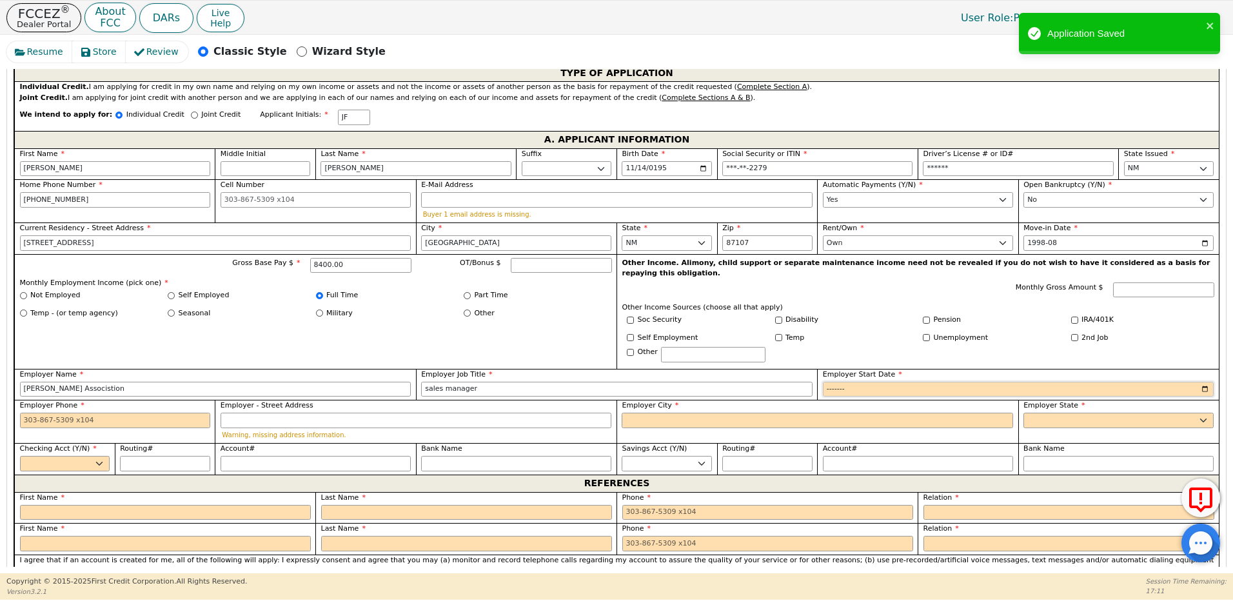
click at [856, 382] on input "Employer Start Date" at bounding box center [1018, 389] width 391 height 15
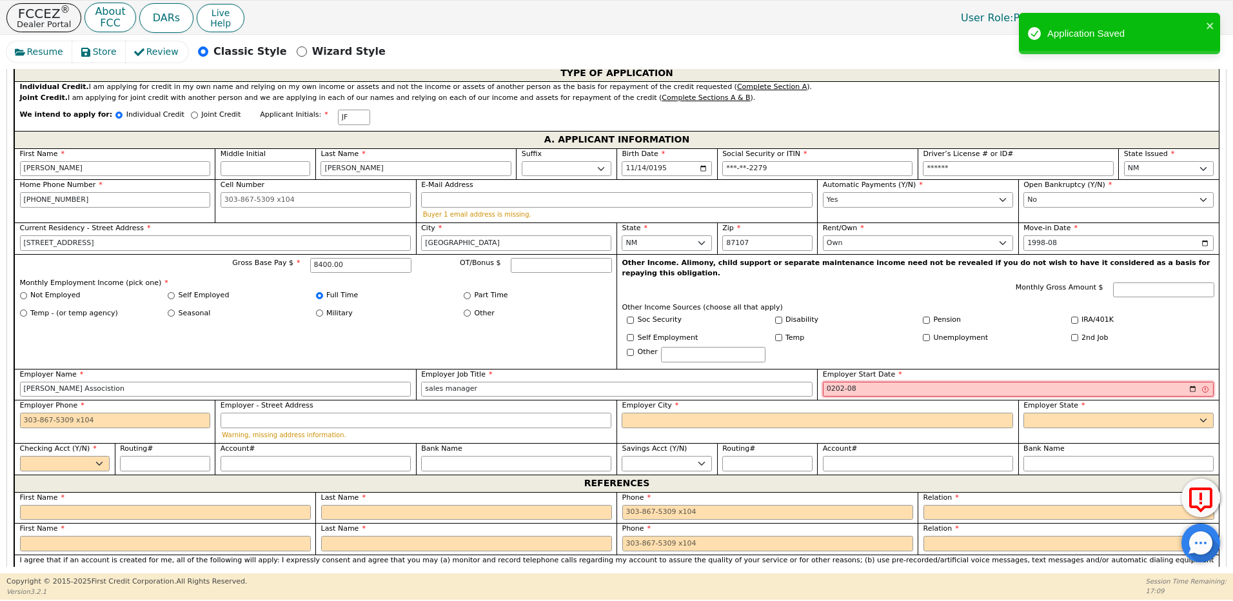
type input "2021-08"
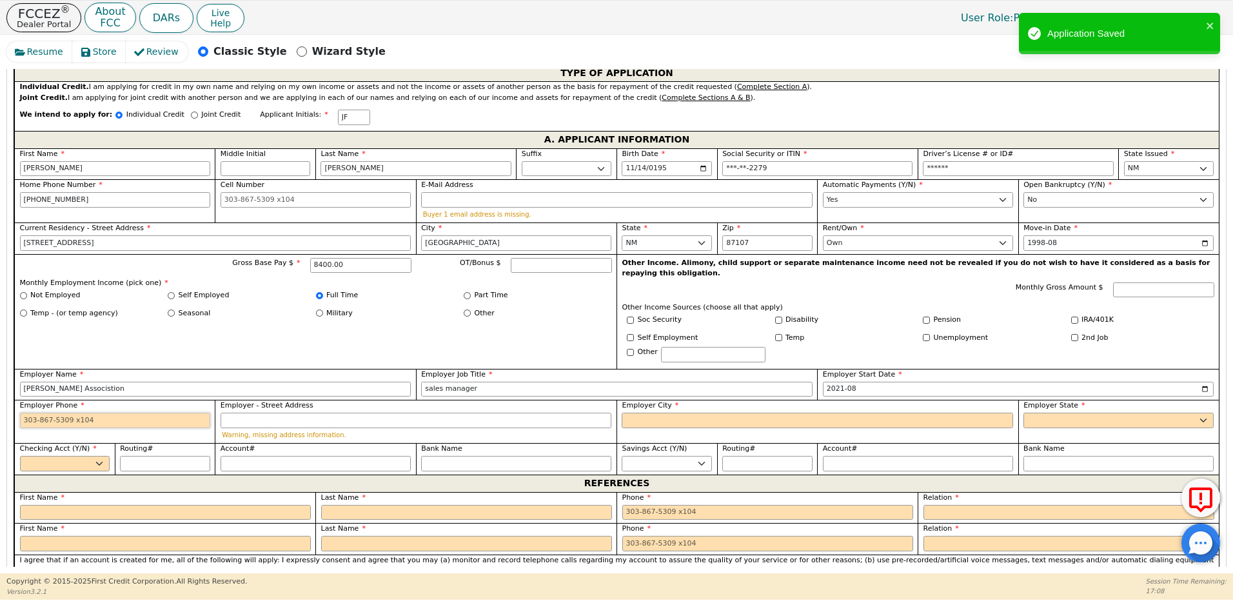
drag, startPoint x: 77, startPoint y: 394, endPoint x: 95, endPoint y: 397, distance: 18.2
click at [77, 413] on input "Employer Phone" at bounding box center [115, 420] width 190 height 15
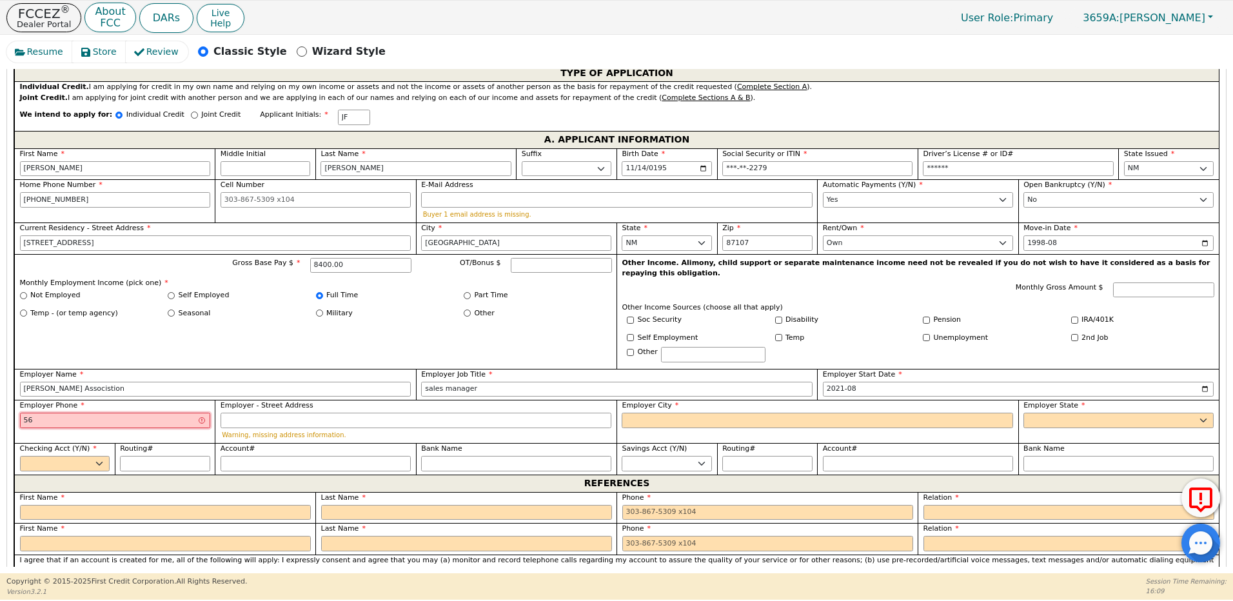
type input "5"
type input "[PHONE_NUMBER]"
click at [249, 413] on input "Employer - Street Address" at bounding box center [415, 420] width 391 height 15
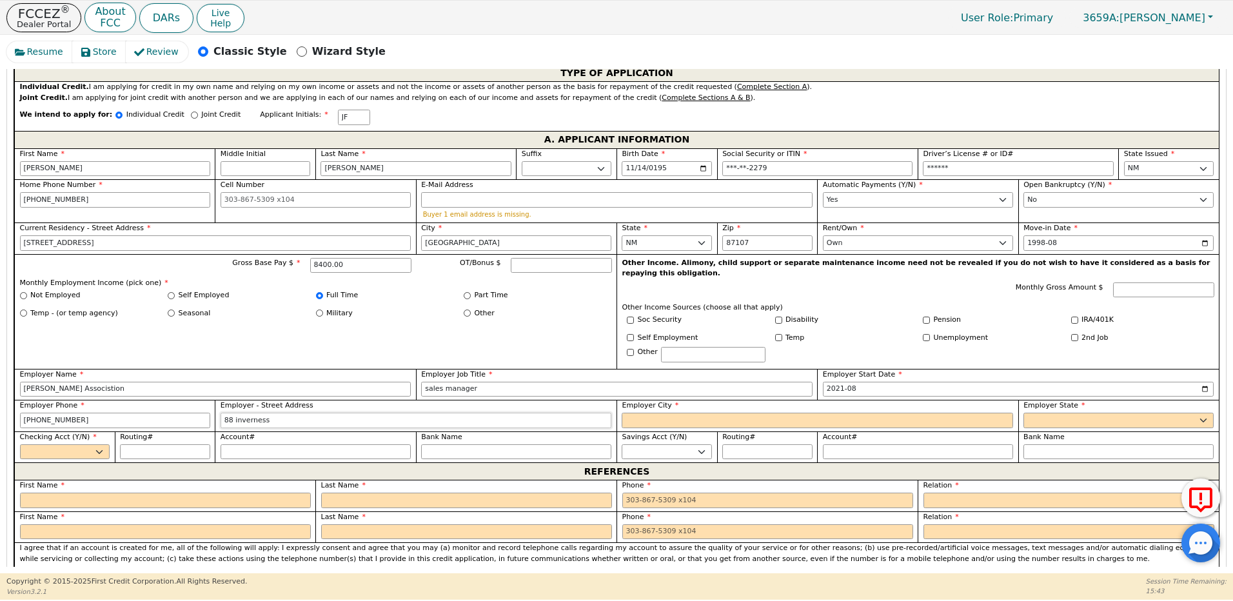
type input "88 inverness"
type input "[GEOGRAPHIC_DATA]"
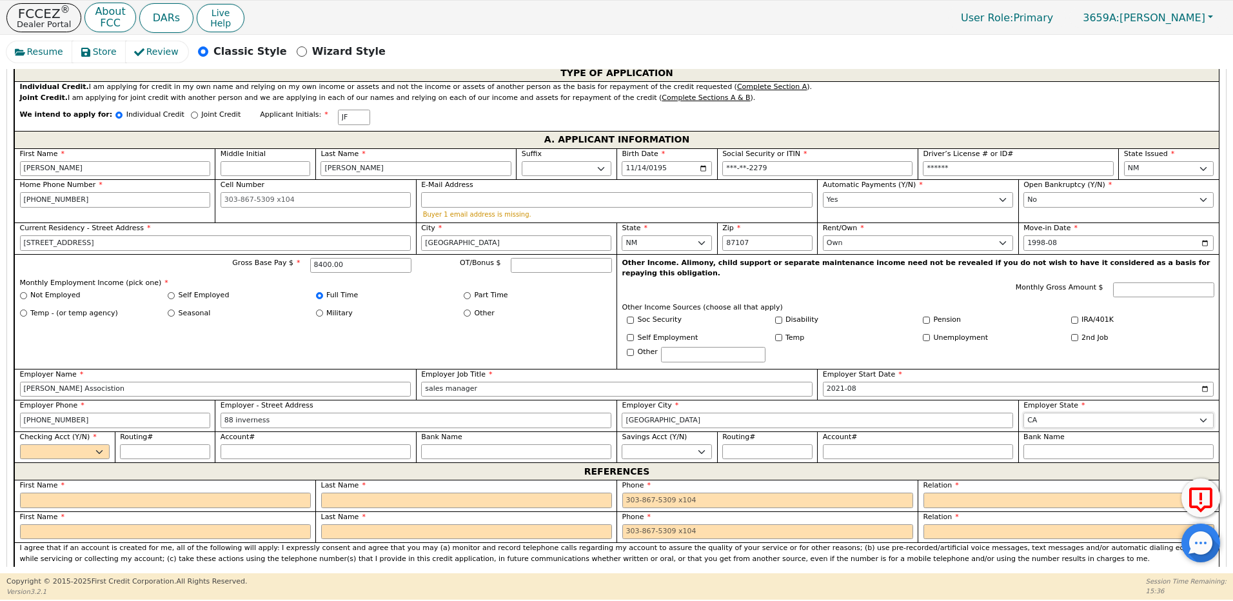
select select "CO"
click at [52, 444] on select "Yes No" at bounding box center [65, 451] width 90 height 15
select select "y"
click at [20, 444] on select "Yes No" at bounding box center [65, 451] width 90 height 15
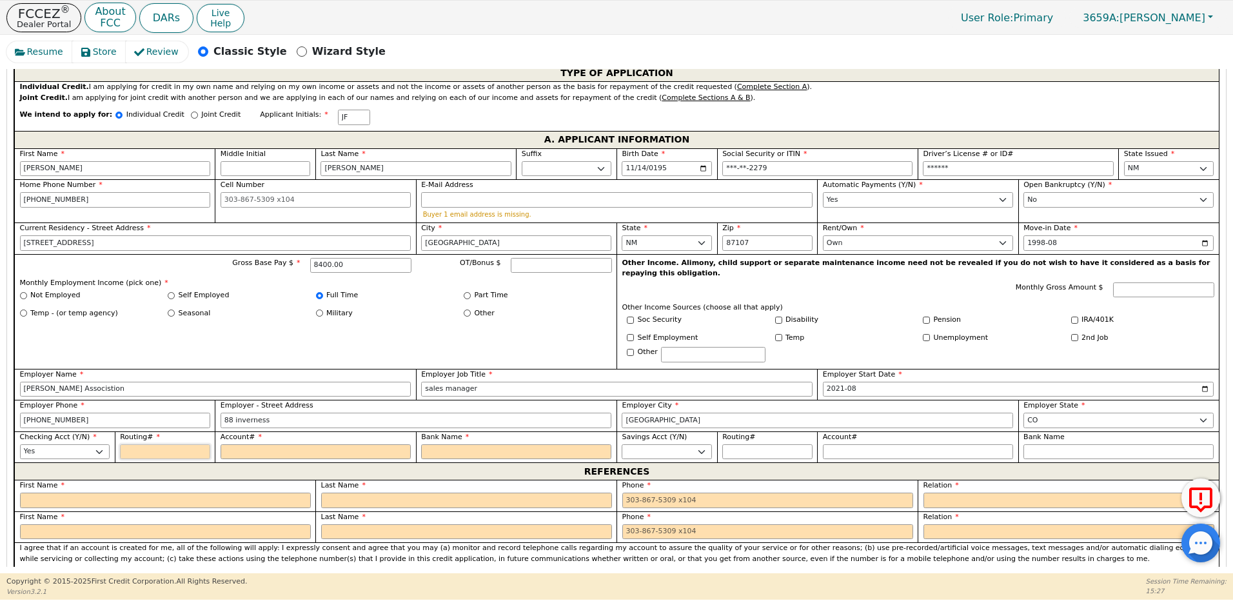
click at [137, 444] on input "Routing#" at bounding box center [165, 451] width 90 height 15
type input "7"
type input "*"
type input "70"
type input "**"
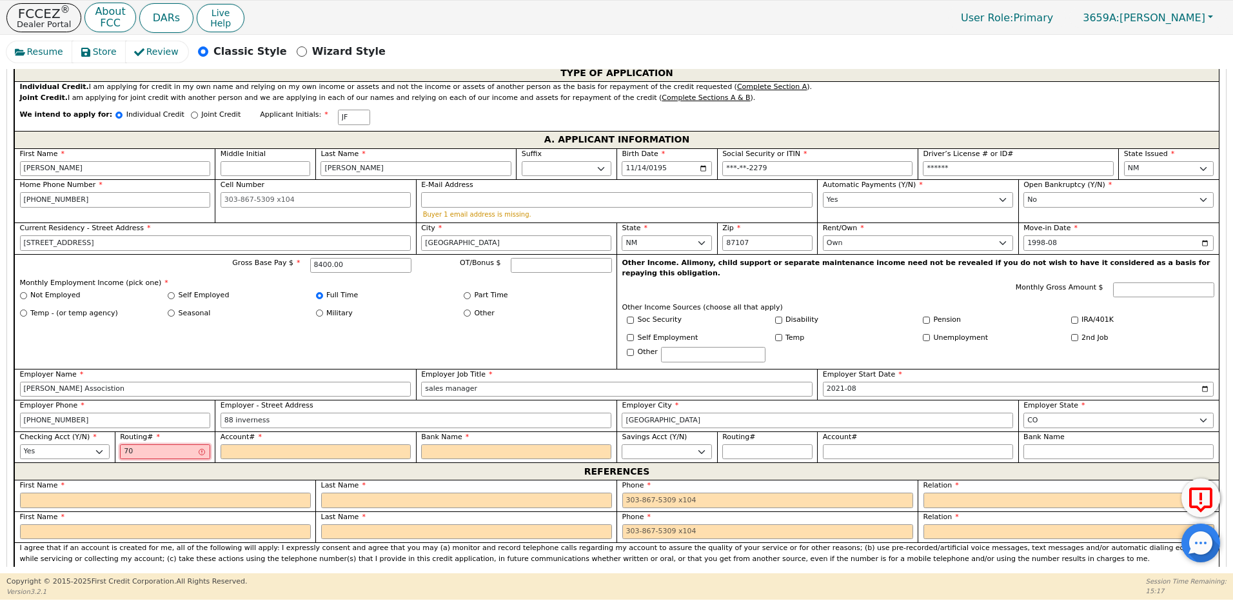
type input "700"
type input "***"
type input "7004"
type input "****"
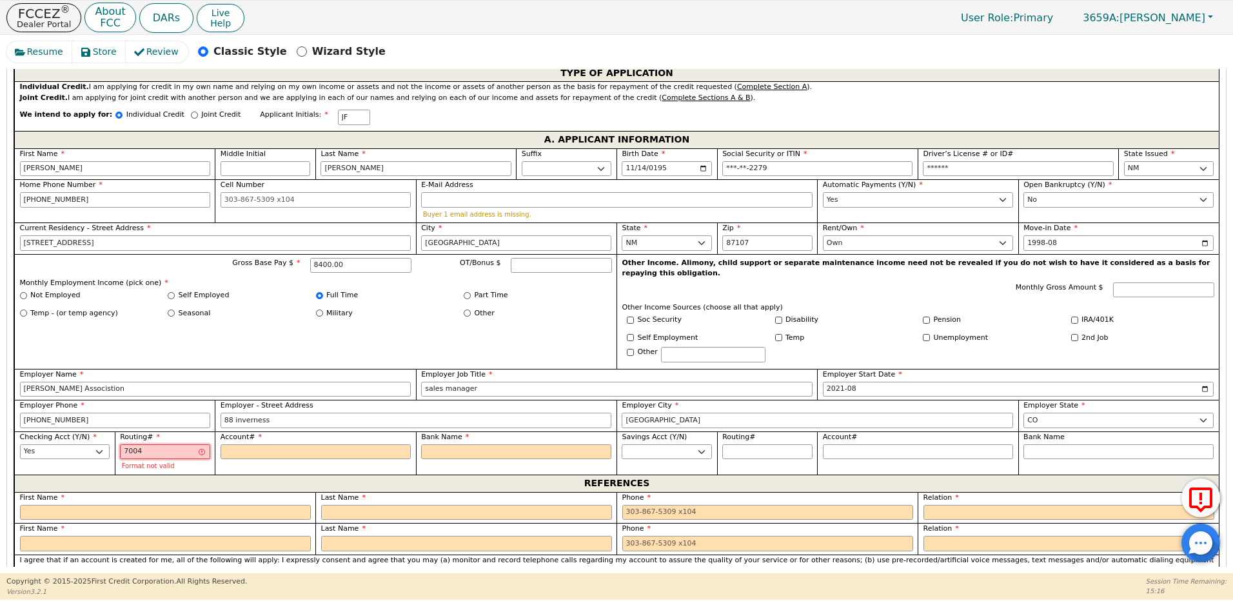
type input "70049"
type input "*****"
type input "700499"
type input "******"
type input "7004995"
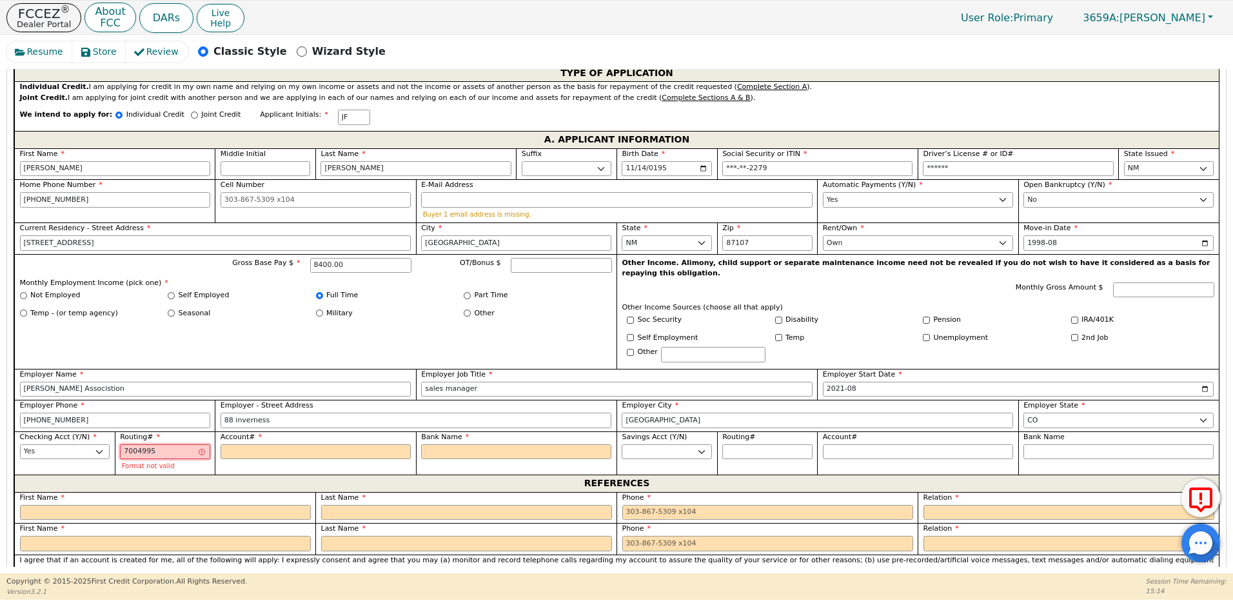
type input "*******"
type input "70049953"
type input "********"
type input "700499532"
type input "*********"
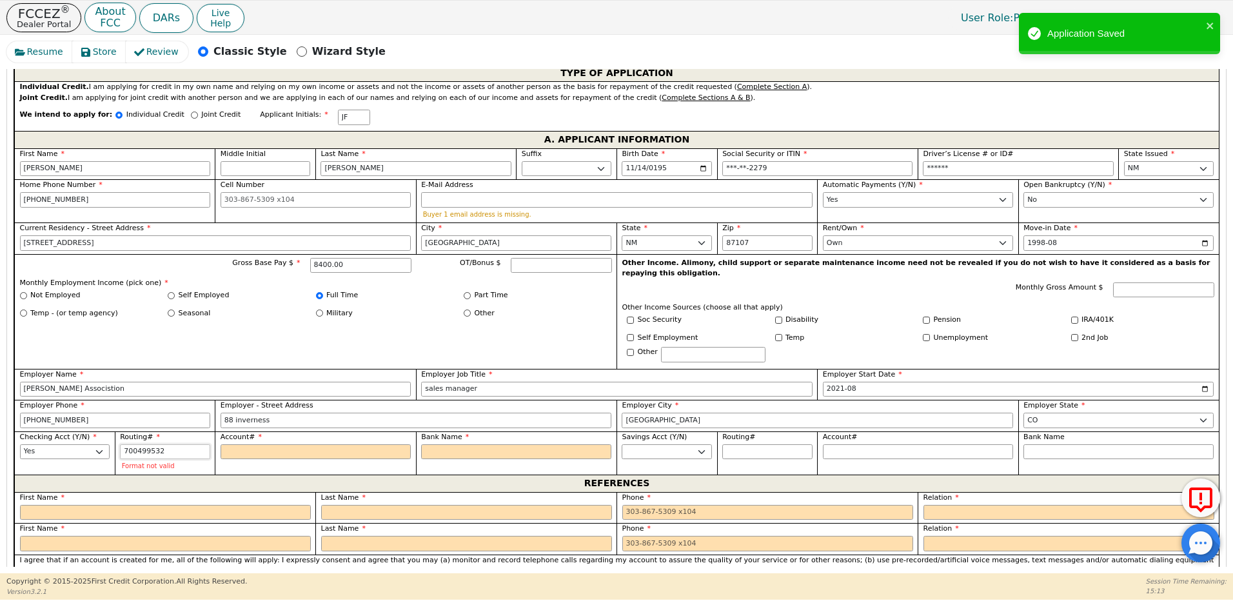
type input "7004995325"
type input "**********"
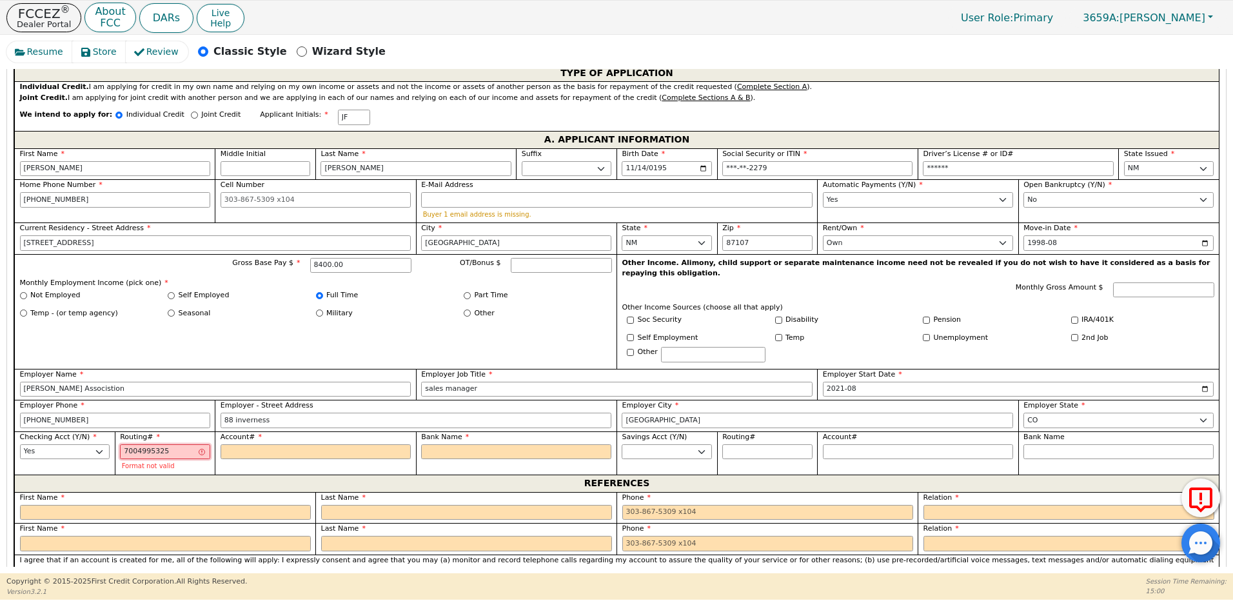
type input "700499532"
type input "*********"
type input "70049953"
type input "********"
type input "7004995"
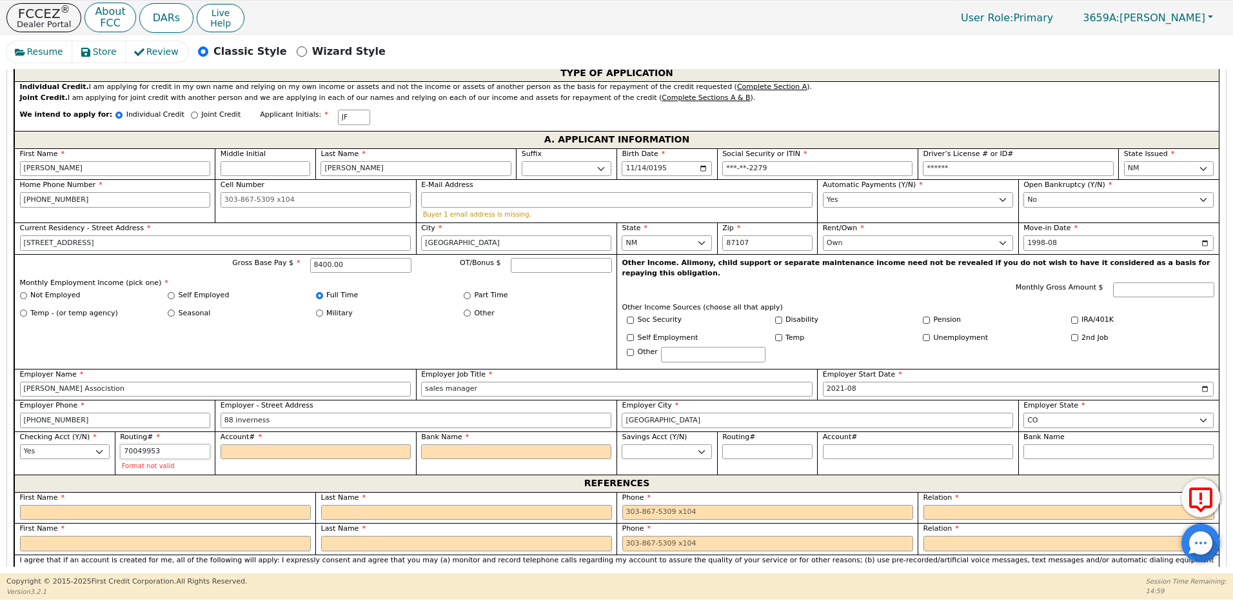
type input "*******"
type input "700499"
type input "******"
type input "70049"
type input "*****"
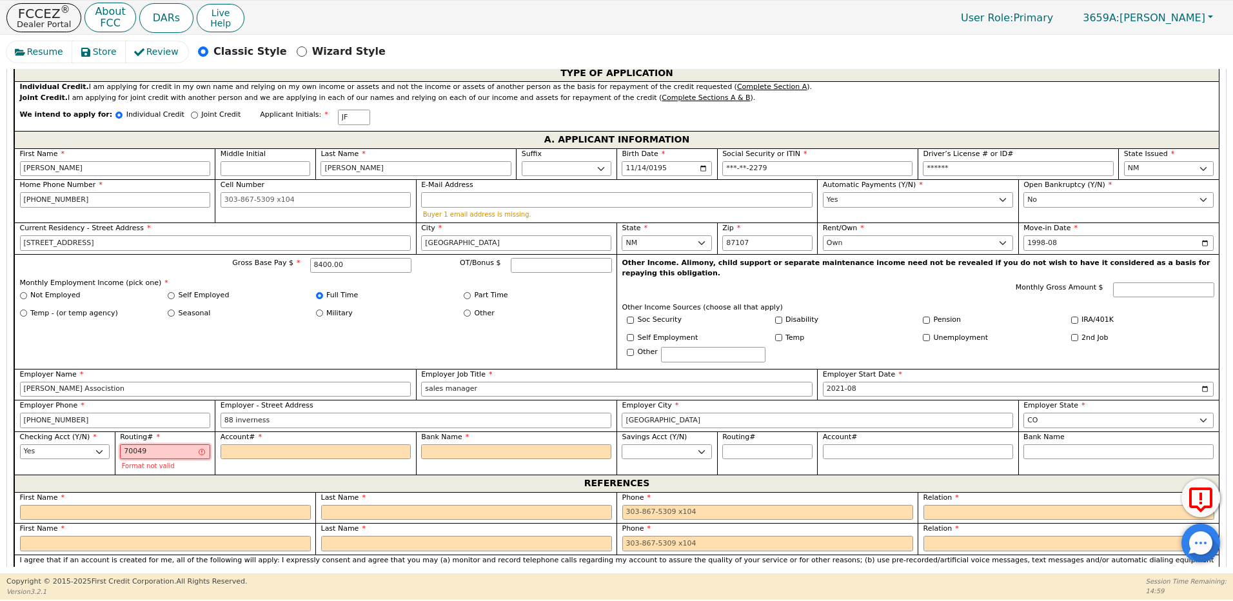
type input "7004"
type input "****"
type input "700"
type input "***"
type input "70"
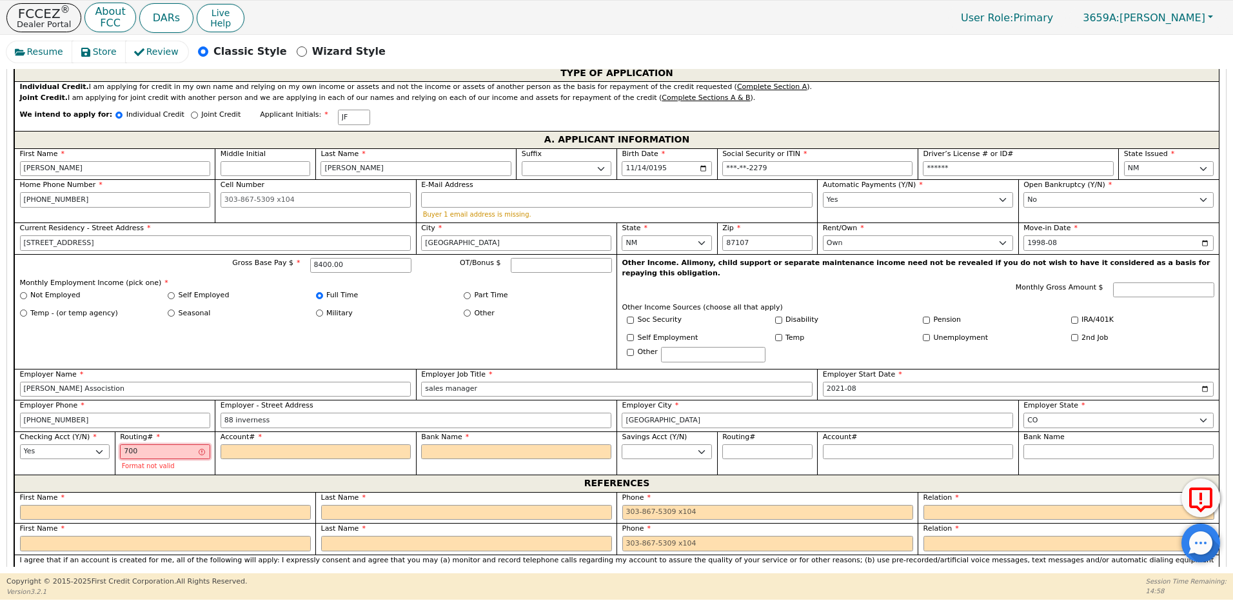
type input "**"
type input "7"
type input "*"
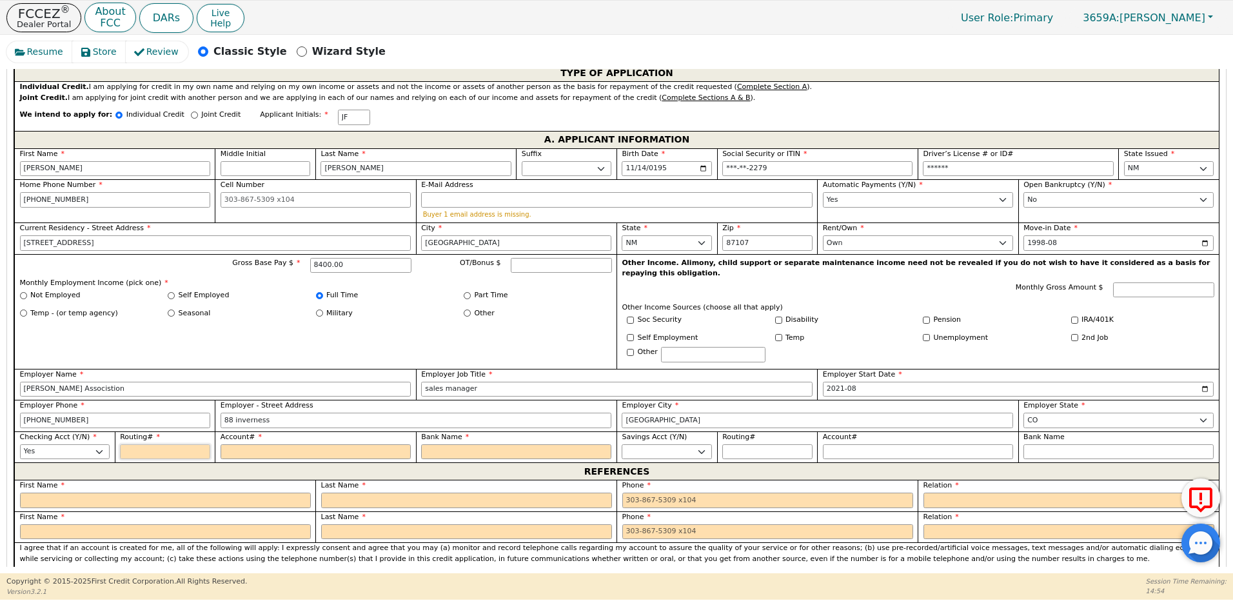
type input "2"
type input "*"
type input "25"
type input "**"
type input "256"
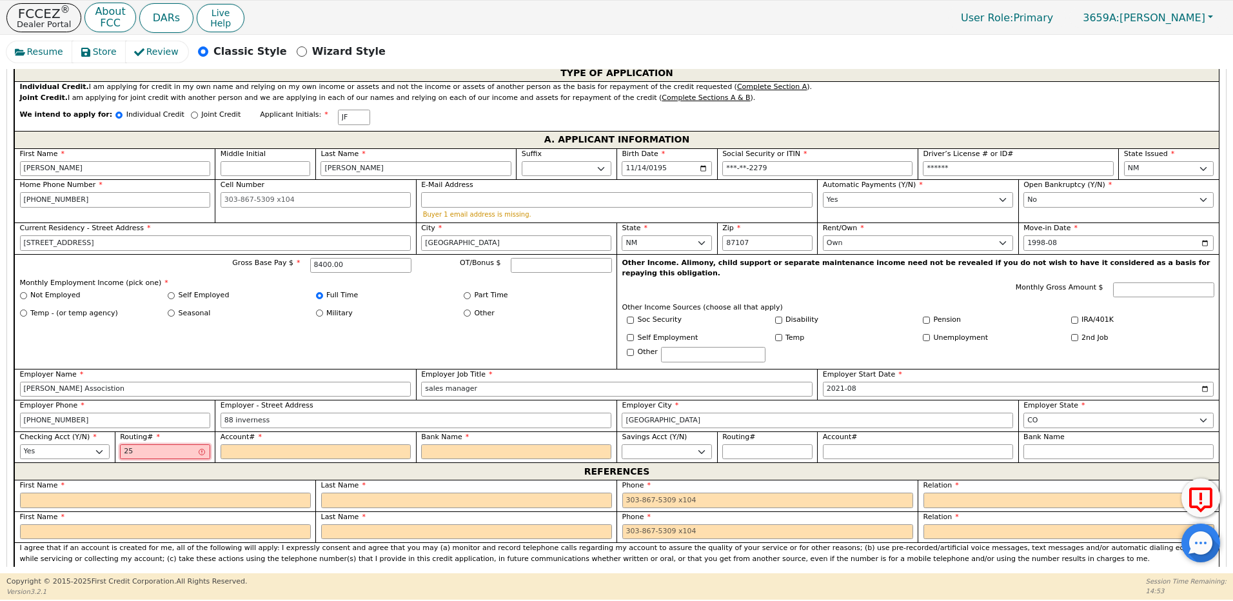
type input "***"
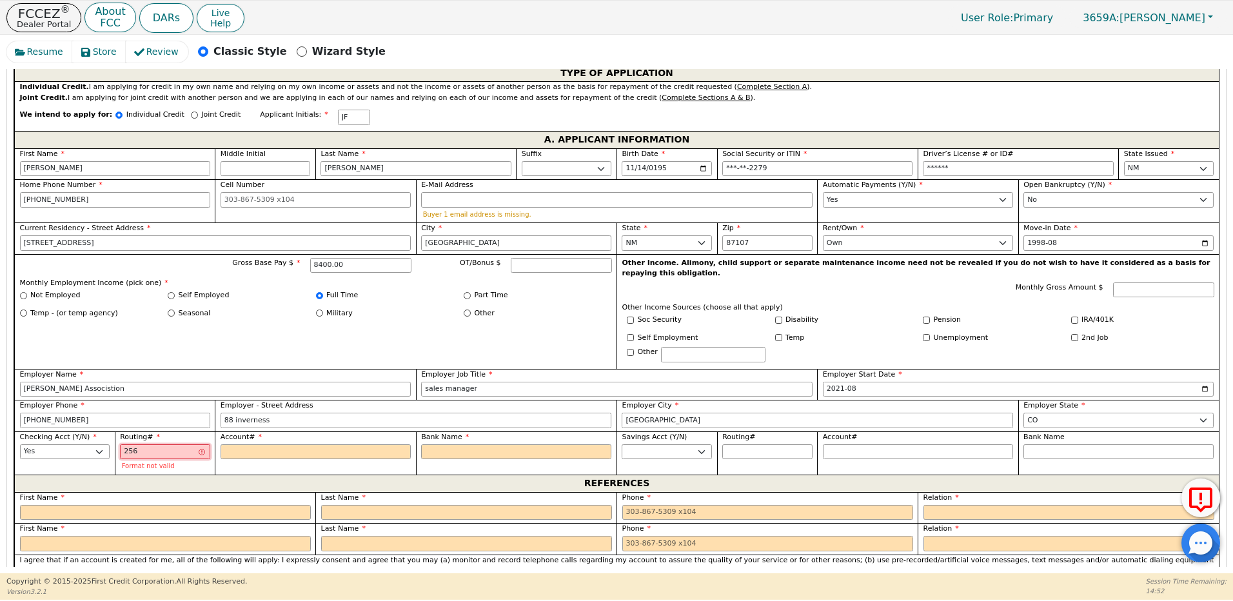
type input "2560"
type input "****"
type input "25607"
type input "*****"
type input "256074"
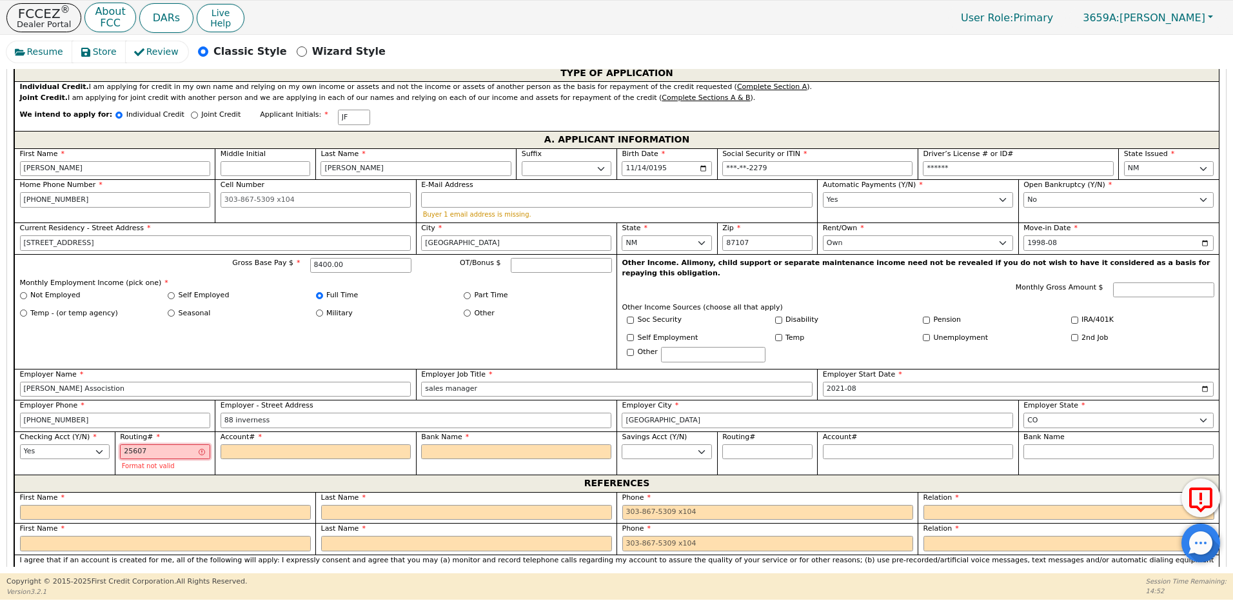
type input "******"
type input "2560749"
type input "*******"
type input "25607497"
type input "********"
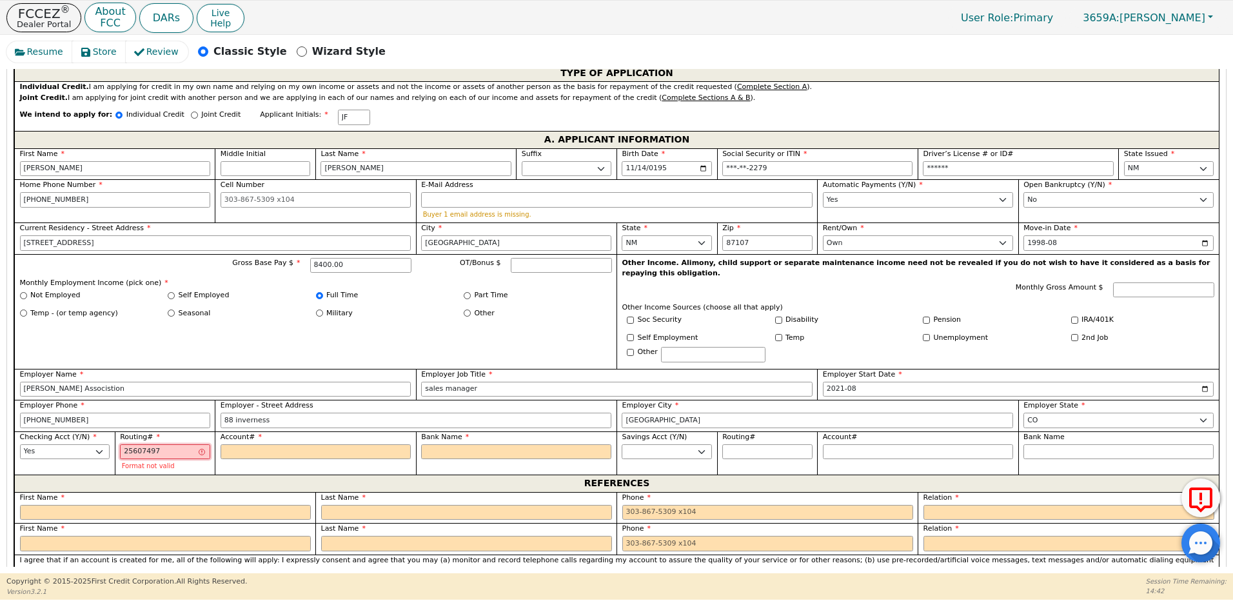
type input "256074974"
type input "*********"
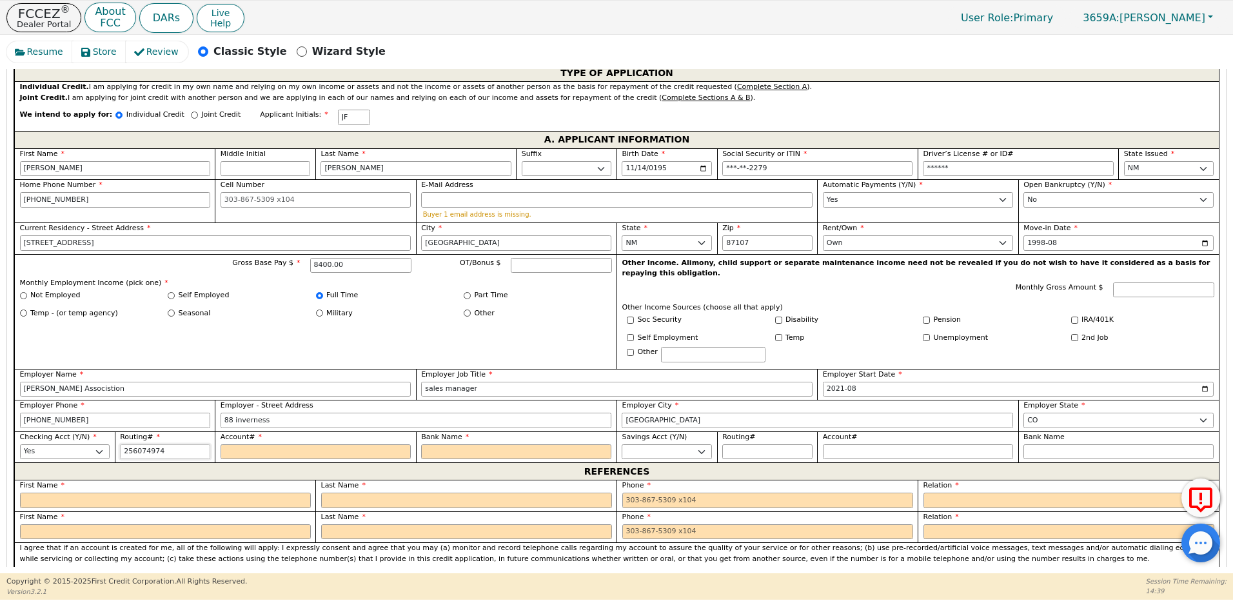
drag, startPoint x: 162, startPoint y: 427, endPoint x: 66, endPoint y: 430, distance: 96.1
click at [66, 430] on div "First Name [PERSON_NAME] Middle Initial Last Name [PERSON_NAME]. Sr. II III IV …" at bounding box center [616, 305] width 1204 height 315
type input "*********"
click at [233, 444] on input "Account#" at bounding box center [315, 451] width 190 height 15
type input "7"
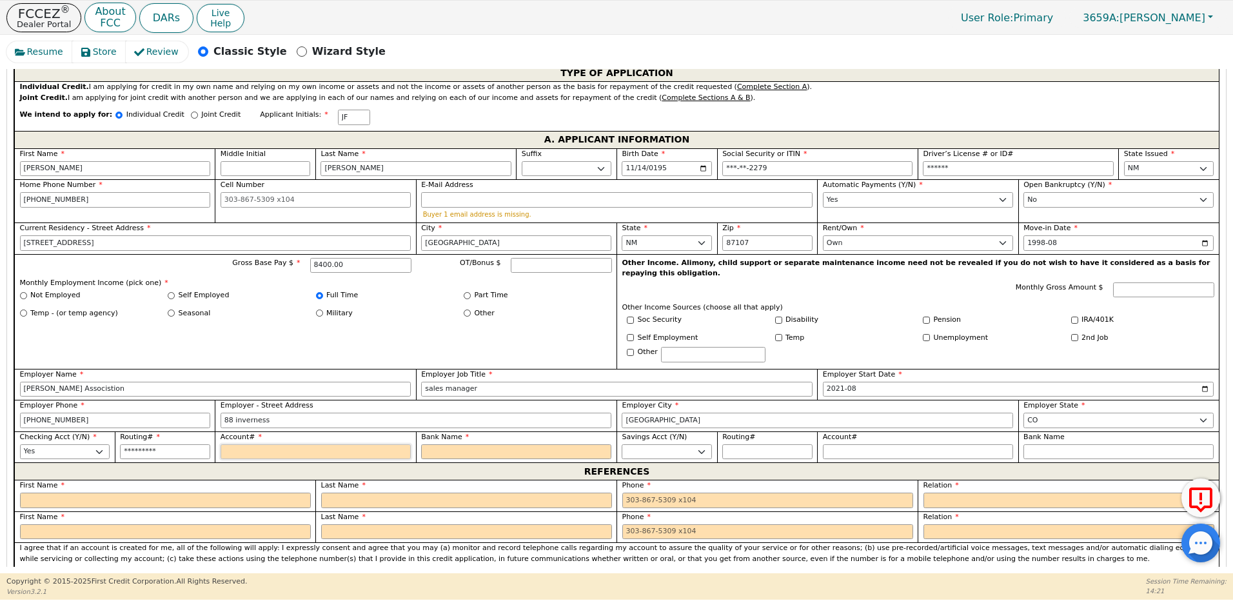
type input "*"
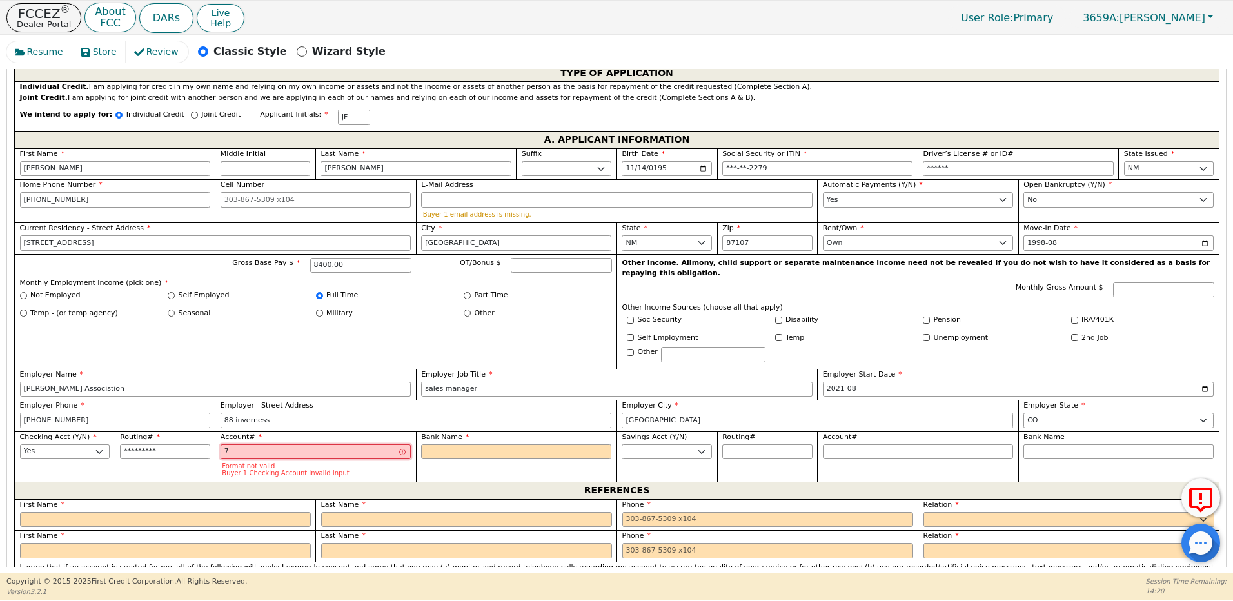
type input "70"
type input "**"
type input "700"
type input "***"
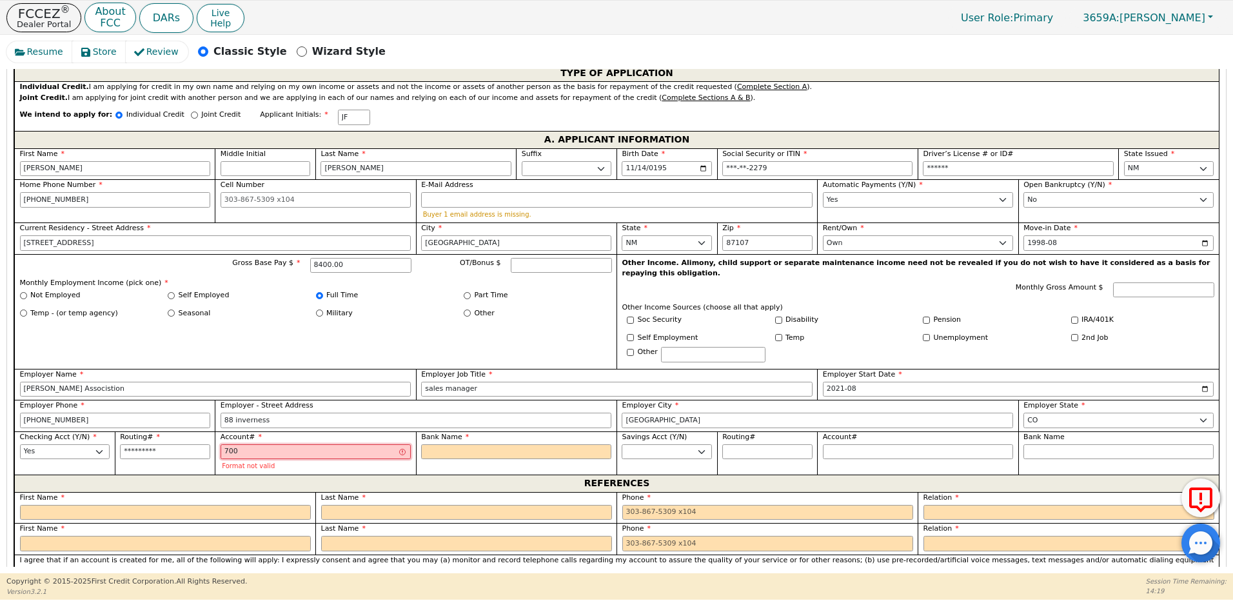
type input "7004"
type input "****"
type input "70049"
type input "*****"
type input "700499"
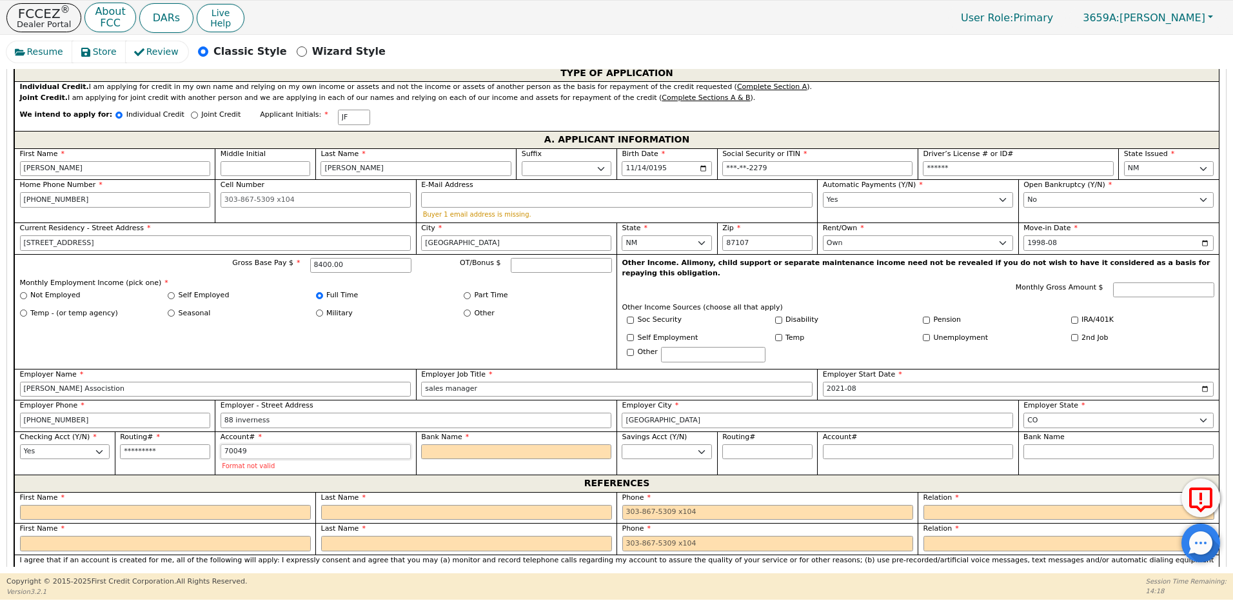
type input "******"
type input "7004995"
type input "*******"
type input "70049953"
type input "********"
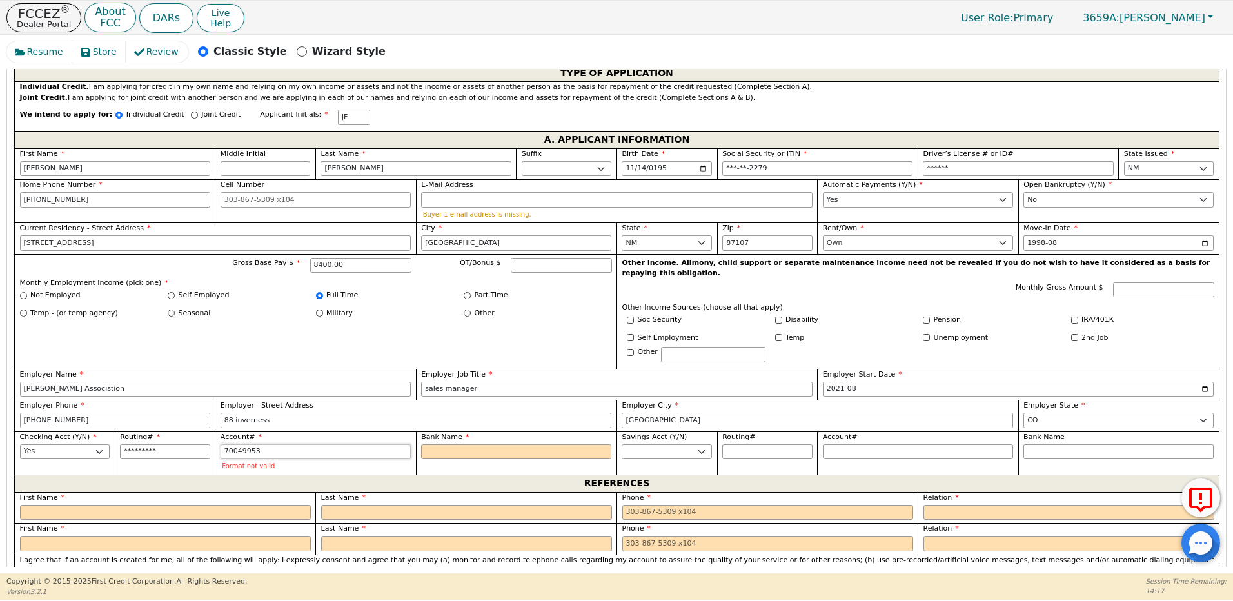
type input "700499532"
type input "*********"
type input "7004995325"
type input "**********"
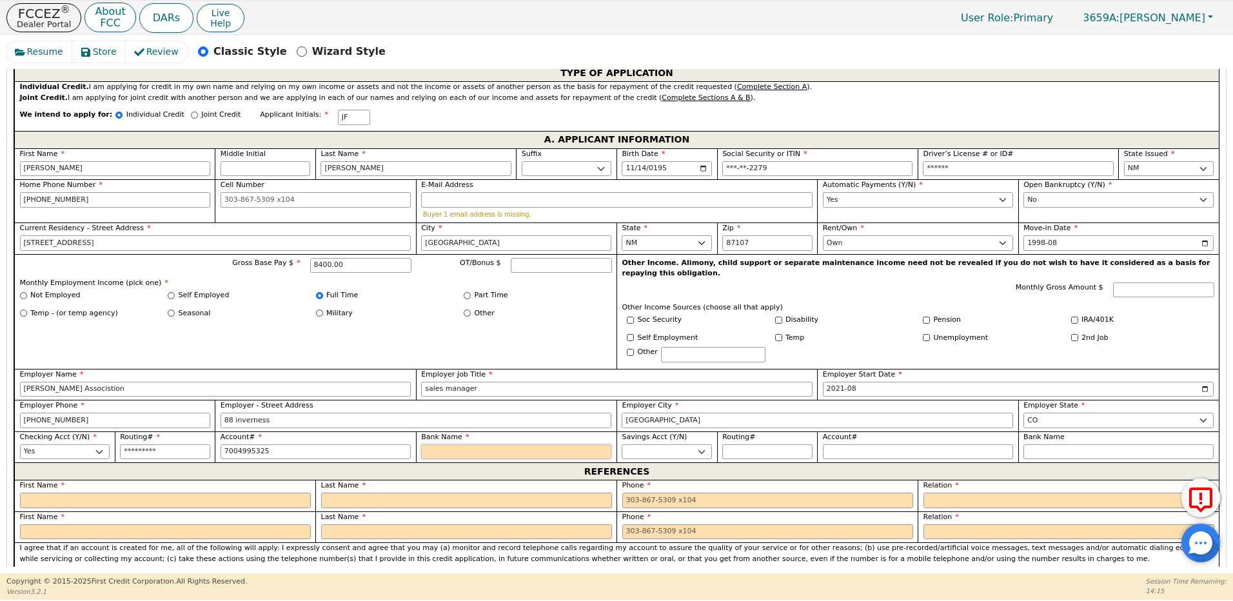
type input "**********"
click at [475, 444] on input "Bank Name" at bounding box center [516, 451] width 190 height 15
type input "N"
type input "NA"
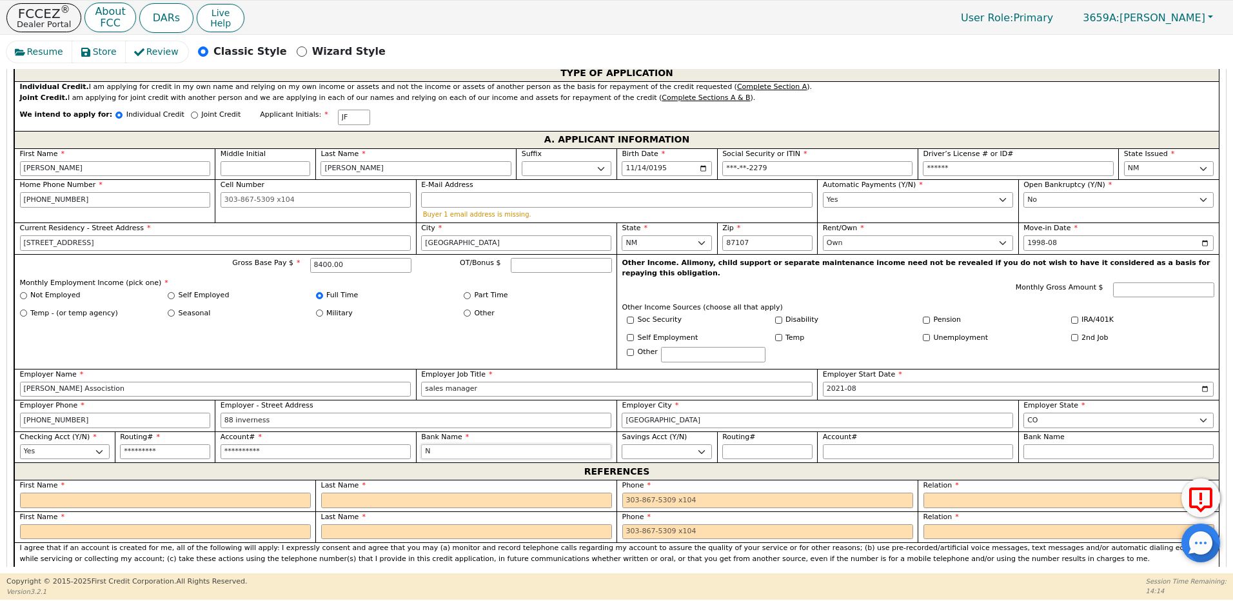
type input "NA"
type input "NAv"
type input "NAvy"
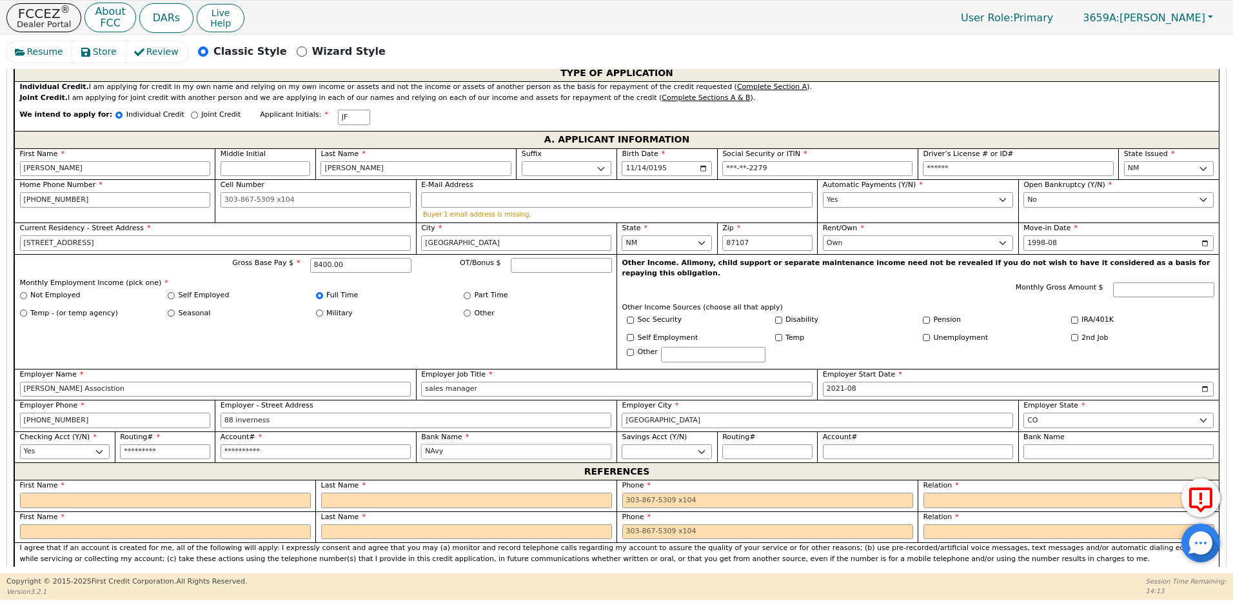
type input "NAvy"
type input "NAv"
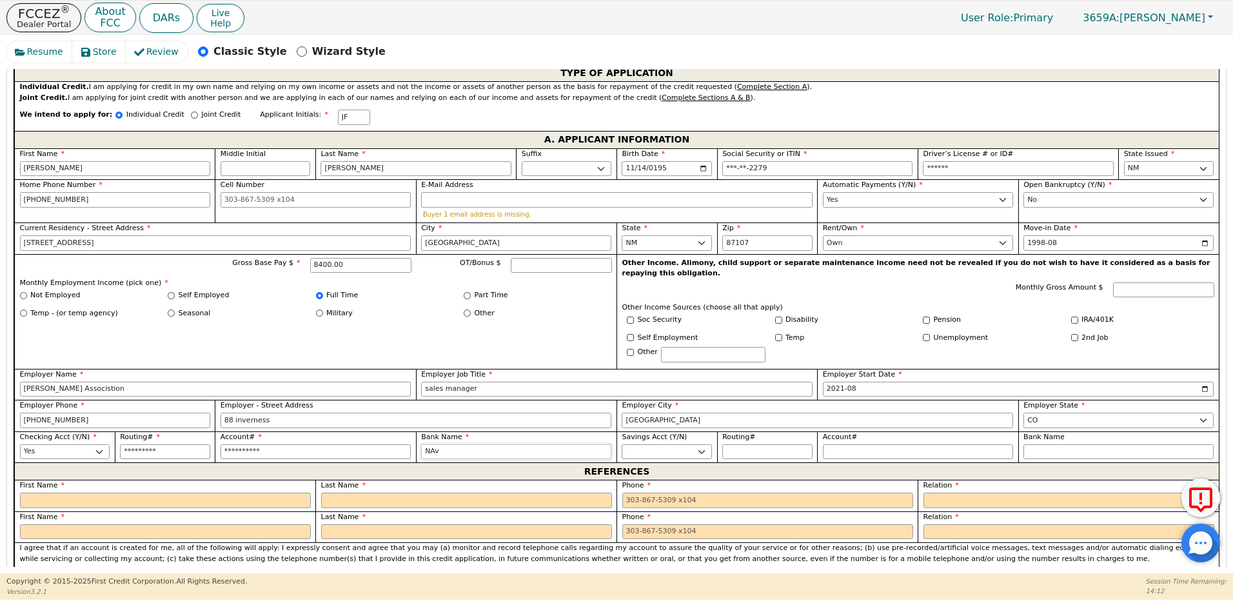
type input "NAv"
type input "NA"
type input "N"
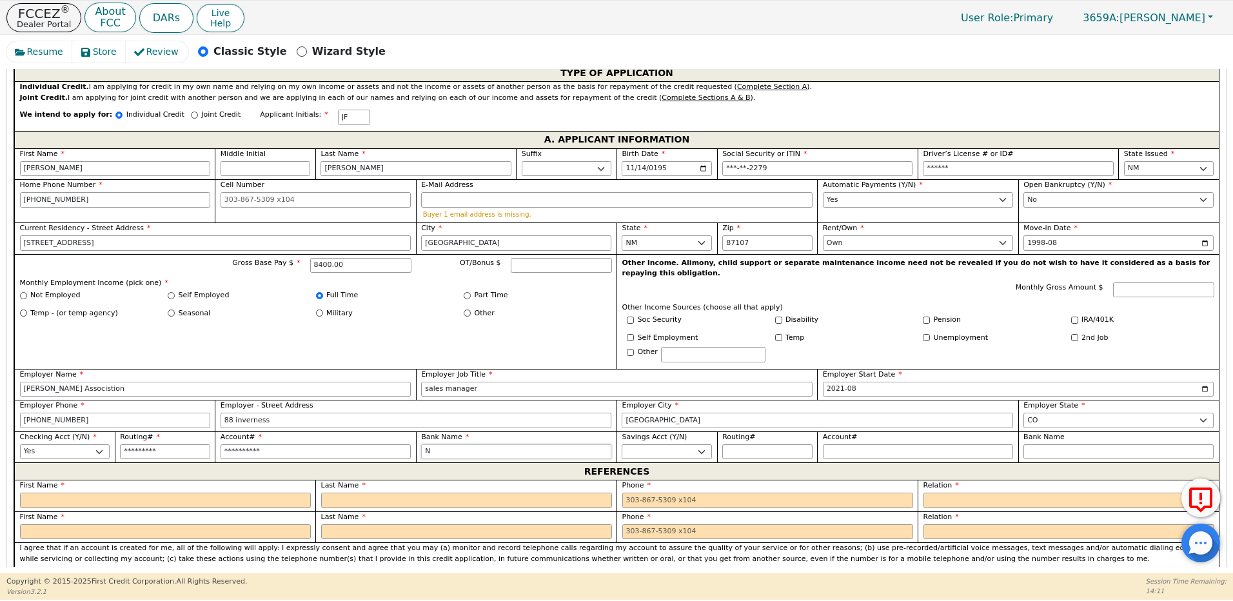
type input "Na"
type input "Nav"
type input "Navy"
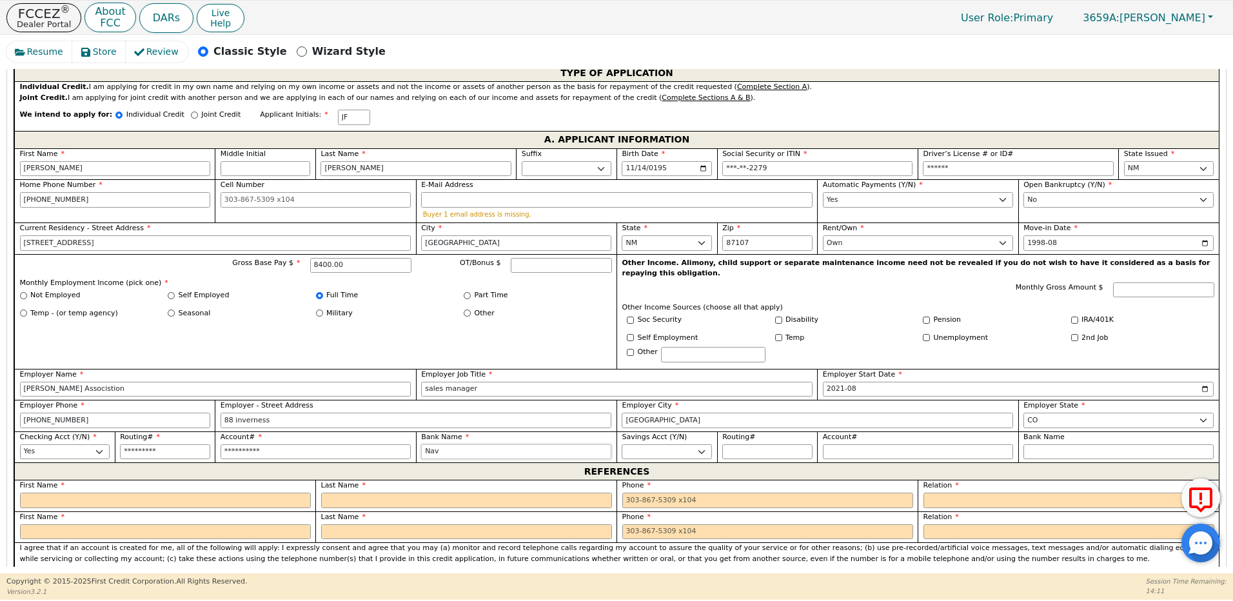
type input "Navy"
type input "Navy F"
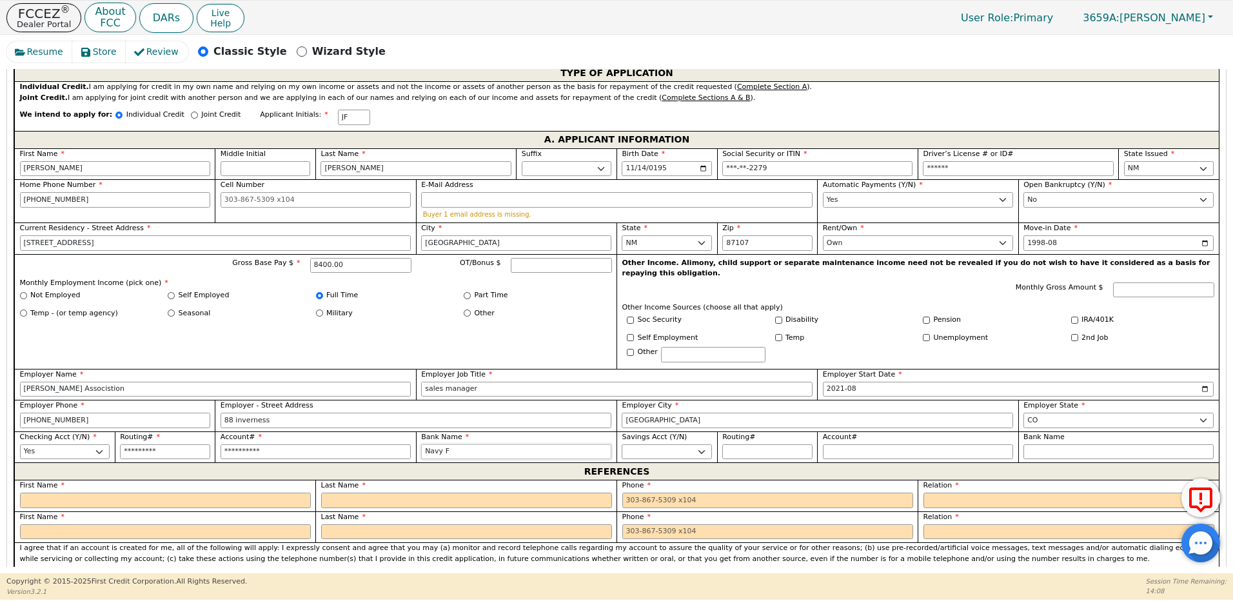
type input "Navy Federal"
click at [56, 493] on input "text" at bounding box center [165, 500] width 291 height 15
type input "Please"
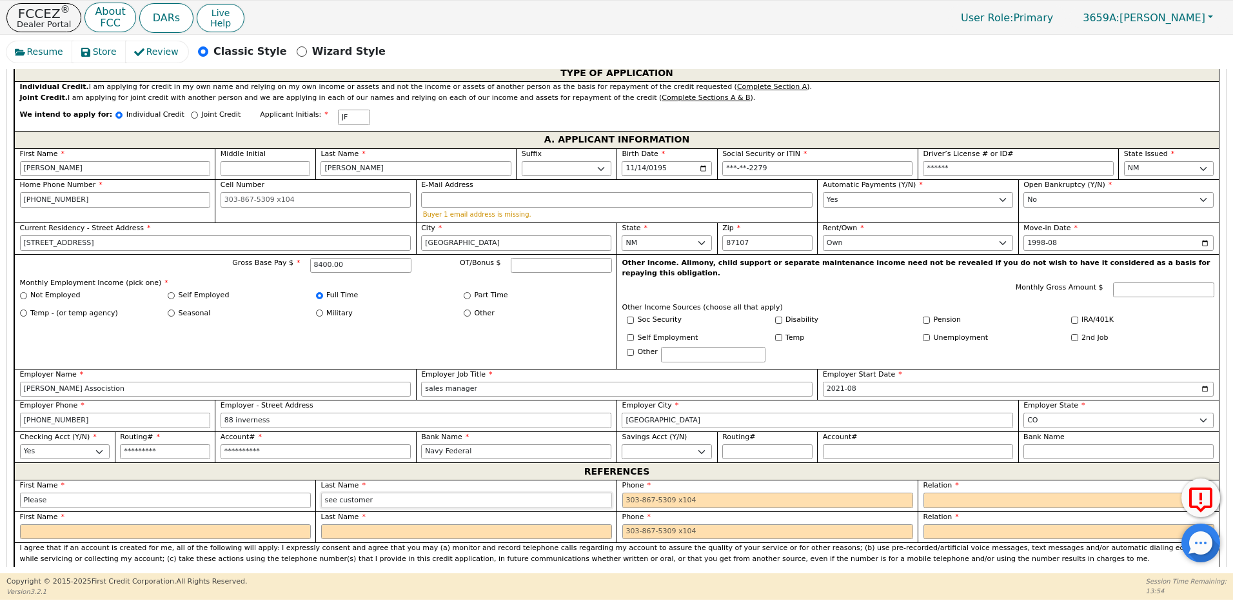
type input "see customer"
type input "[PHONE_NUMBER]"
click at [949, 493] on select "FATHER MOTHER SISTER BROTHER DAUGHTER SON CO-WORKER NEIGHBOR FRIEND COUSIN G-MO…" at bounding box center [1068, 500] width 291 height 15
select select "FATHER"
click at [923, 493] on select "FATHER MOTHER SISTER BROTHER DAUGHTER SON CO-WORKER NEIGHBOR FRIEND COUSIN G-MO…" at bounding box center [1068, 500] width 291 height 15
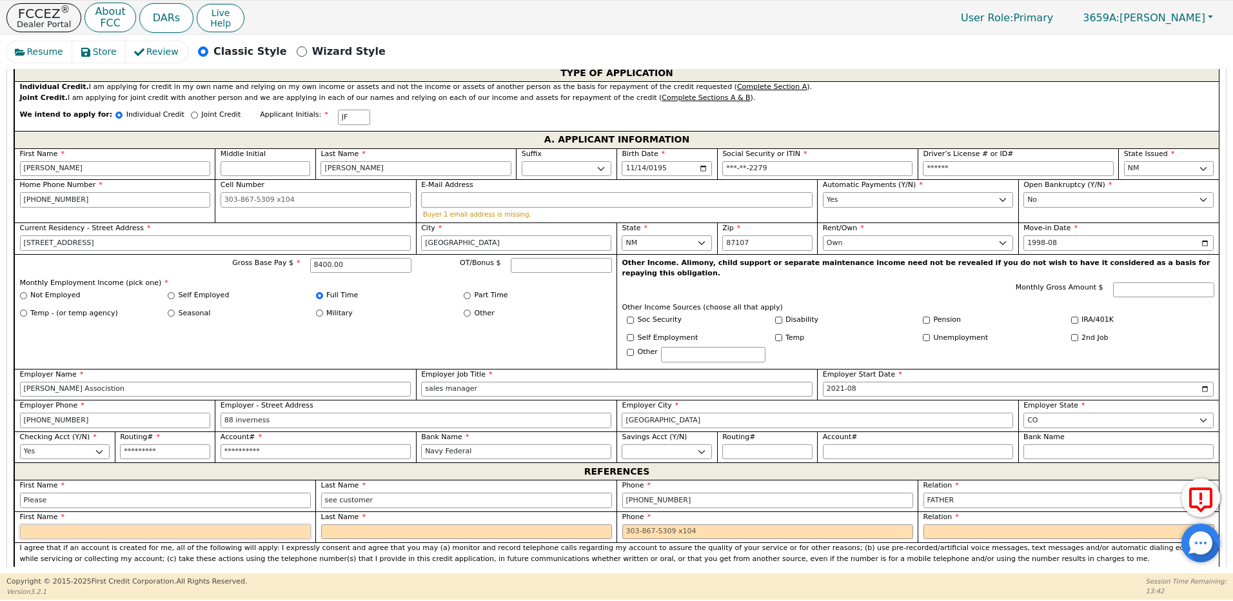
click at [28, 524] on input "text" at bounding box center [165, 531] width 291 height 15
type input "Please see"
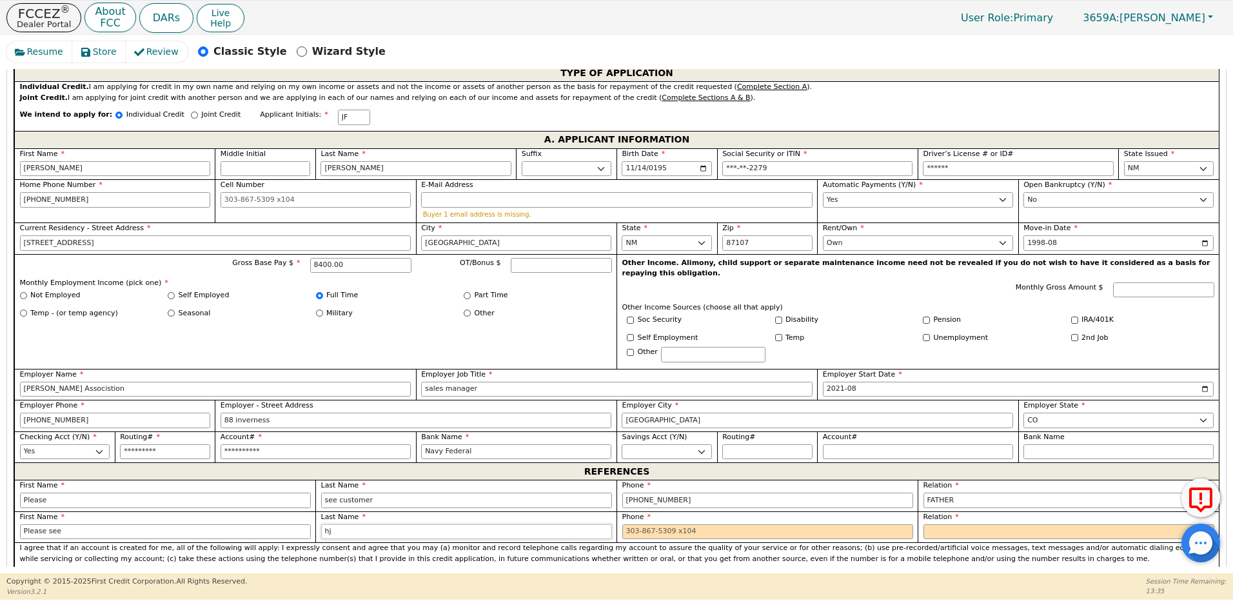
type input "h"
type input "customer"
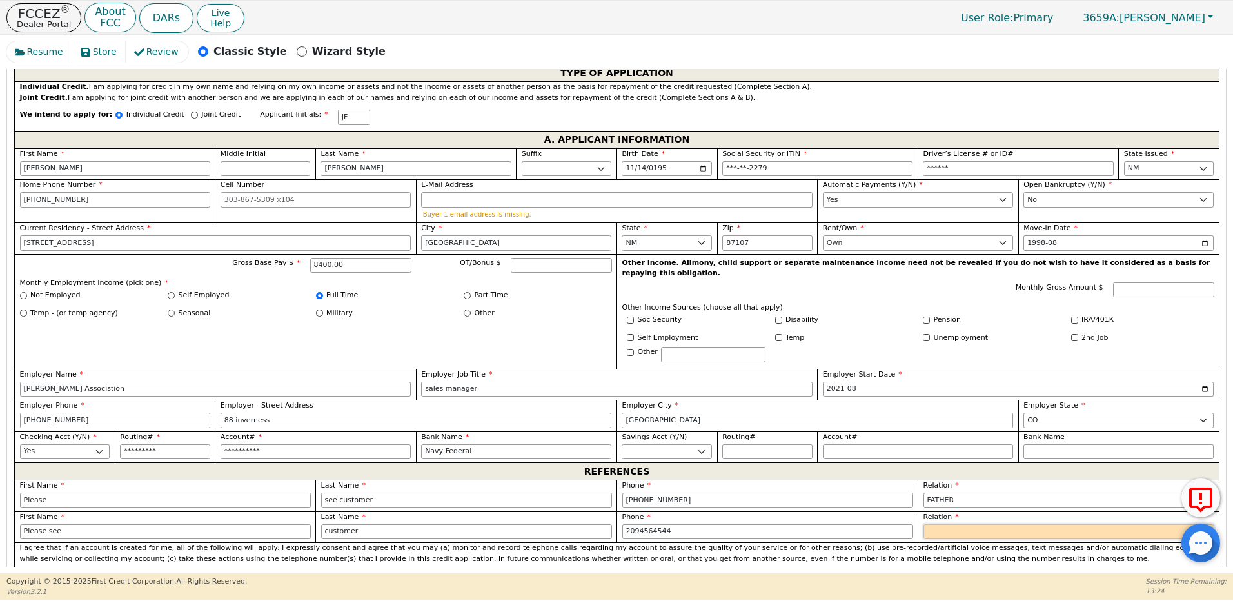
type input "[PHONE_NUMBER]"
click at [949, 524] on select "FATHER MOTHER SISTER BROTHER DAUGHTER SON CO-WORKER NEIGHBOR FRIEND COUSIN G-MO…" at bounding box center [1068, 531] width 291 height 15
select select "MOTHER"
click at [923, 524] on select "FATHER MOTHER SISTER BROTHER DAUGHTER SON CO-WORKER NEIGHBOR FRIEND COUSIN G-MO…" at bounding box center [1068, 531] width 291 height 15
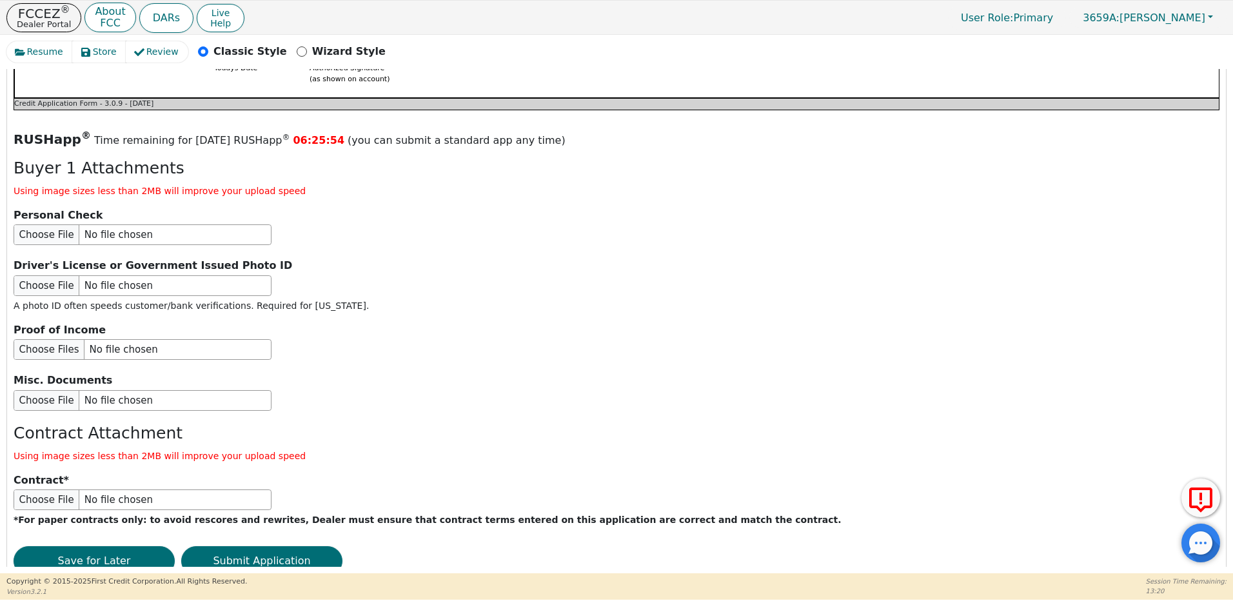
scroll to position [1452, 0]
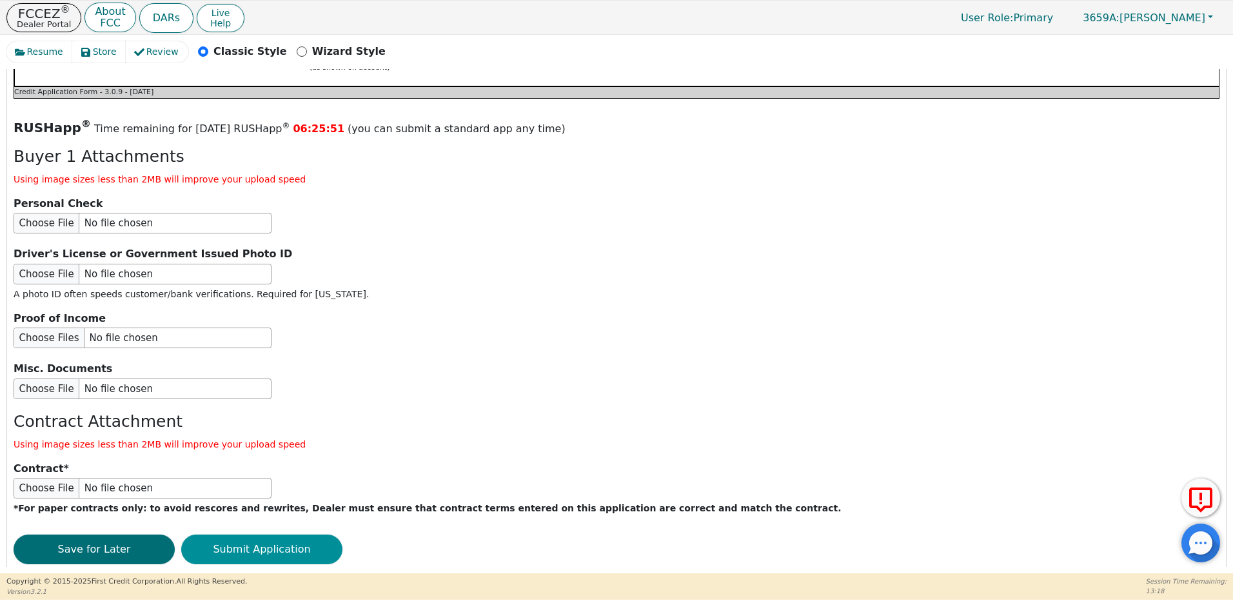
click at [289, 534] on button "Submit Application" at bounding box center [261, 549] width 161 height 30
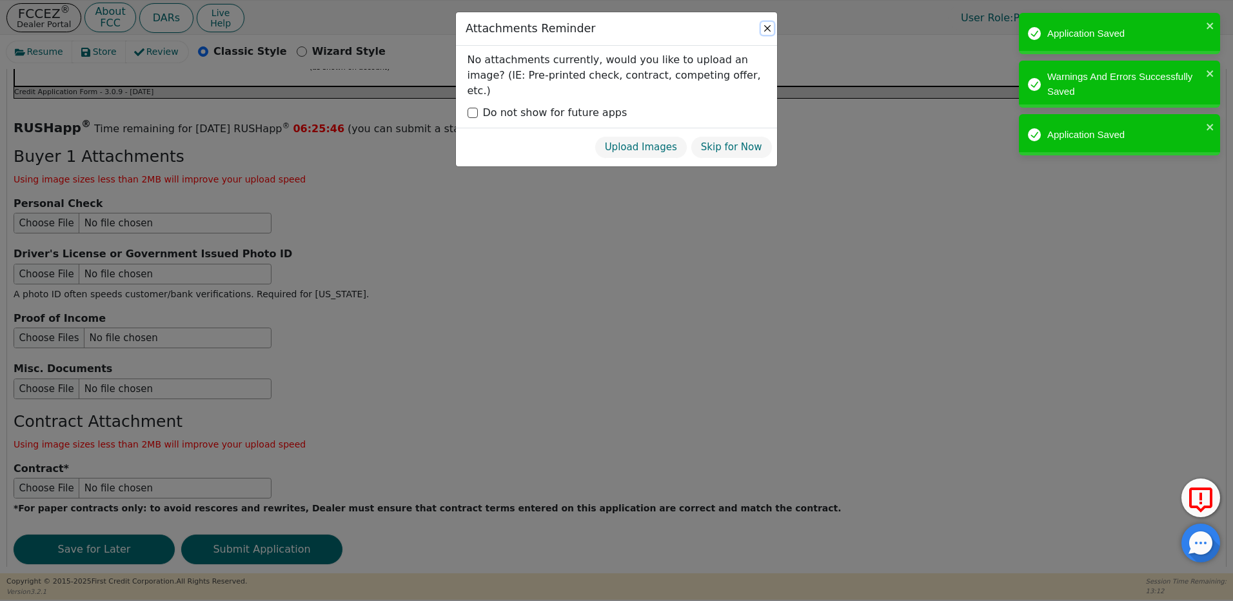
click at [763, 28] on button "Close" at bounding box center [767, 28] width 13 height 13
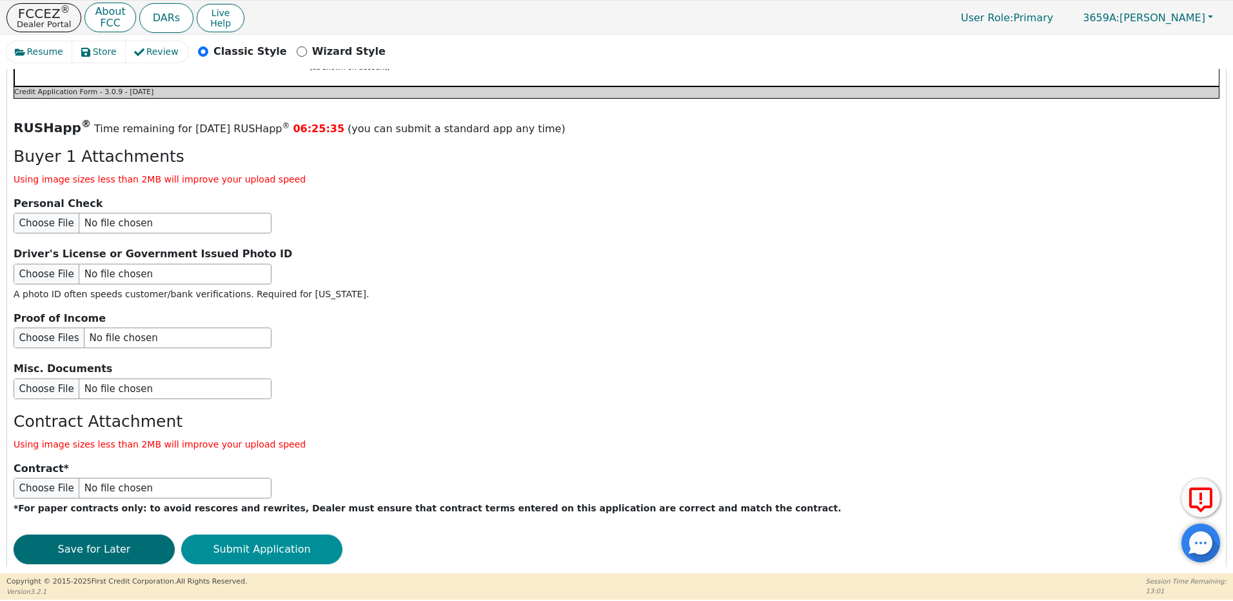
click at [266, 534] on button "Submit Application" at bounding box center [261, 549] width 161 height 30
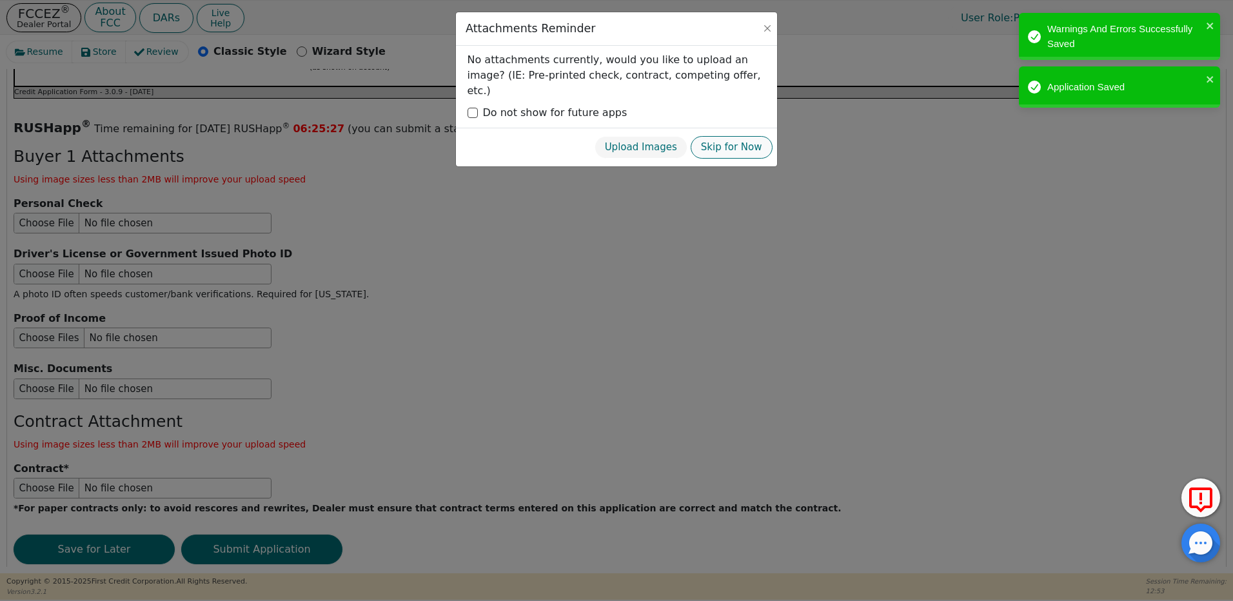
click at [732, 136] on button "Skip for Now" at bounding box center [732, 147] width 82 height 23
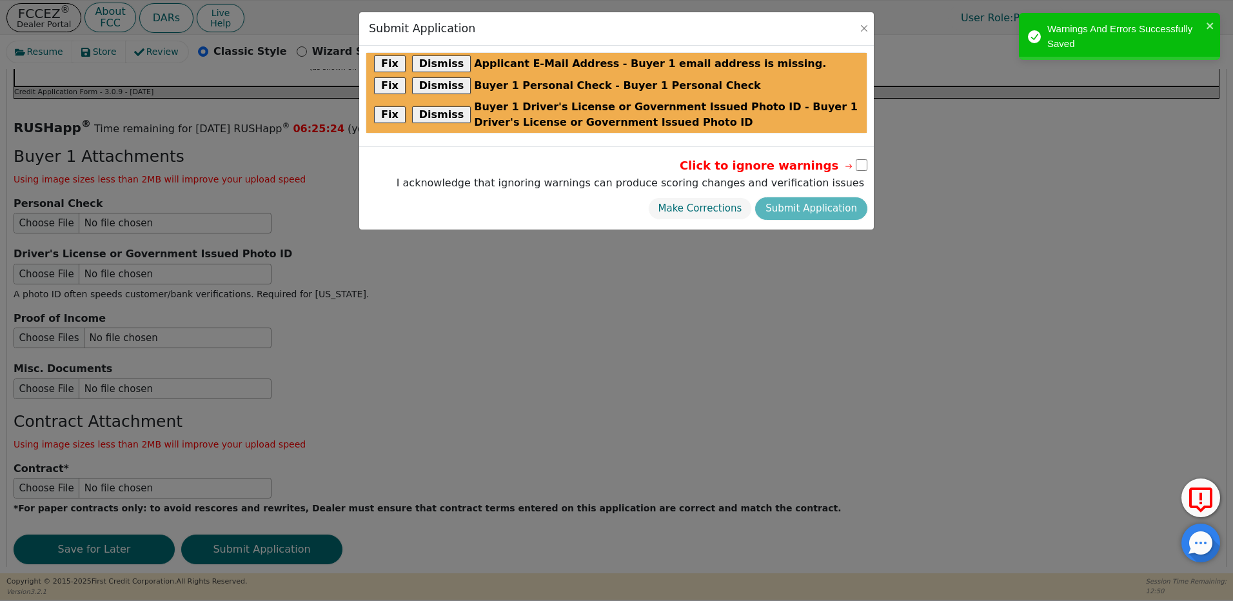
click at [861, 164] on input "checkbox" at bounding box center [862, 165] width 12 height 12
checkbox input "true"
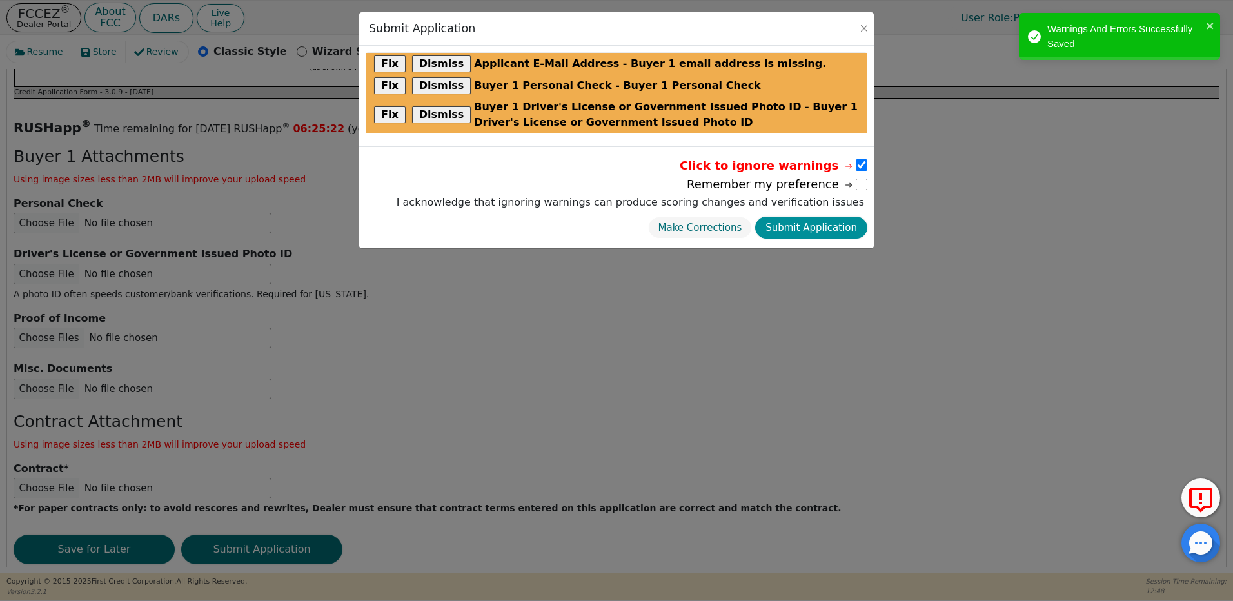
click at [819, 226] on button "Submit Application" at bounding box center [811, 228] width 112 height 23
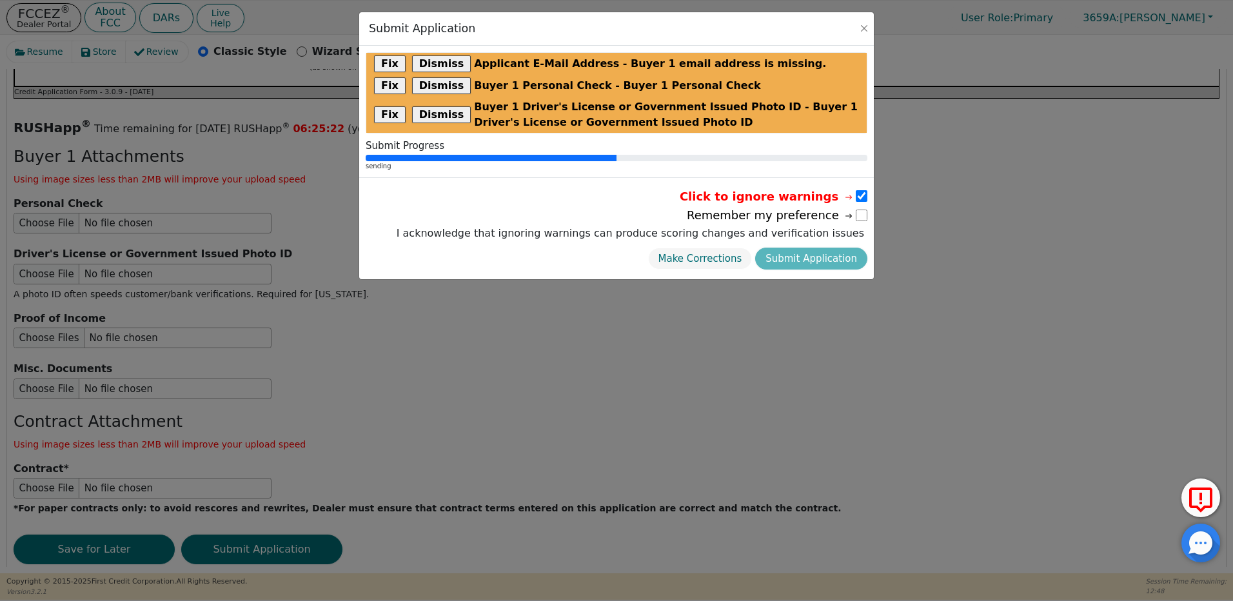
radio input "false"
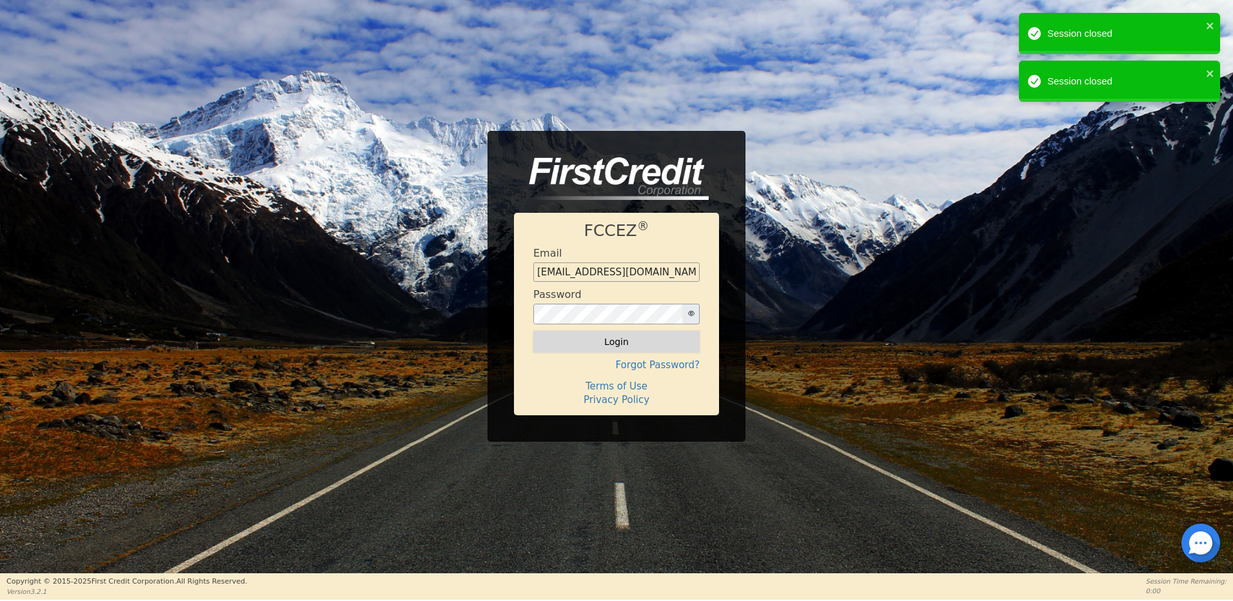
click at [613, 338] on button "Login" at bounding box center [616, 342] width 166 height 22
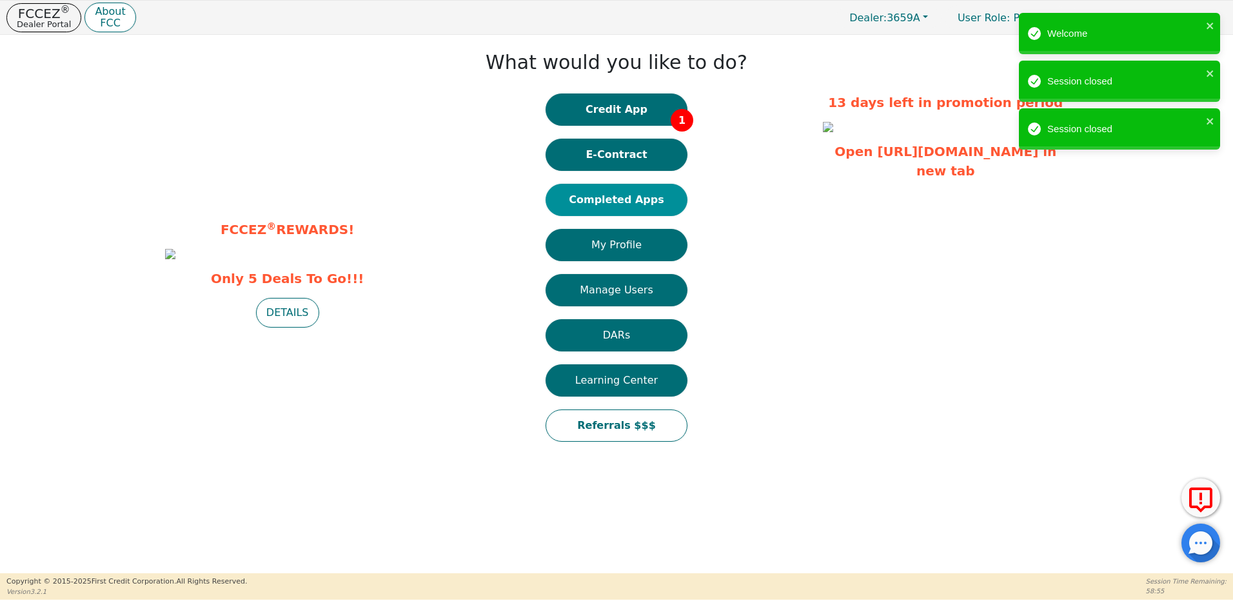
click at [636, 202] on button "Completed Apps" at bounding box center [616, 200] width 142 height 32
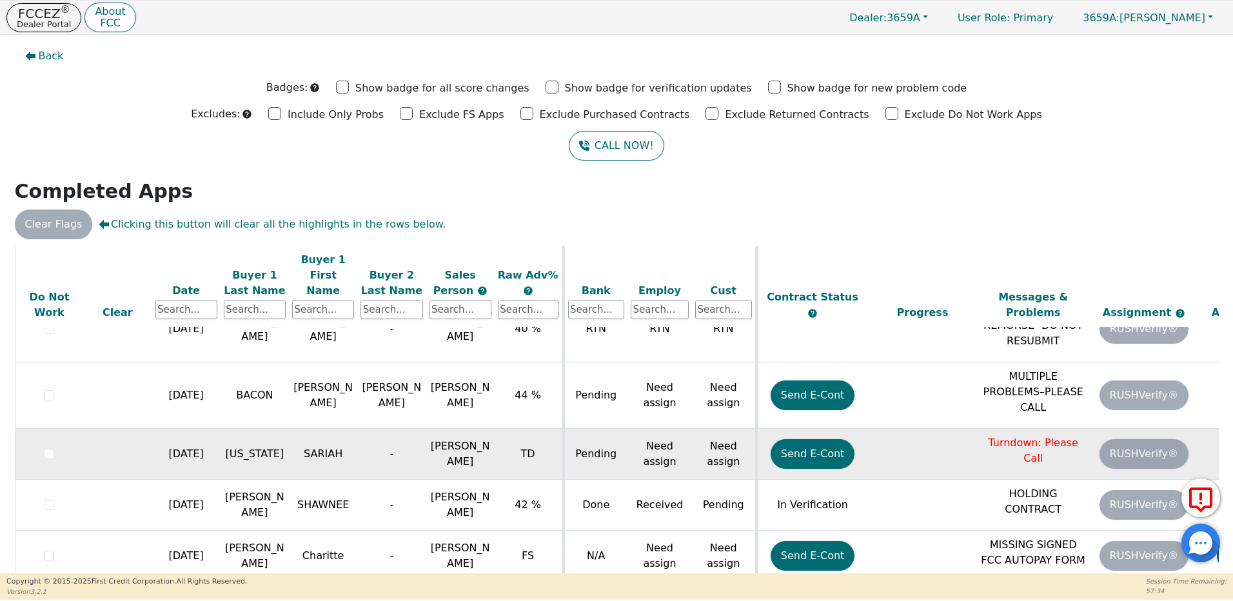
scroll to position [36, 0]
